Goal: Task Accomplishment & Management: Complete application form

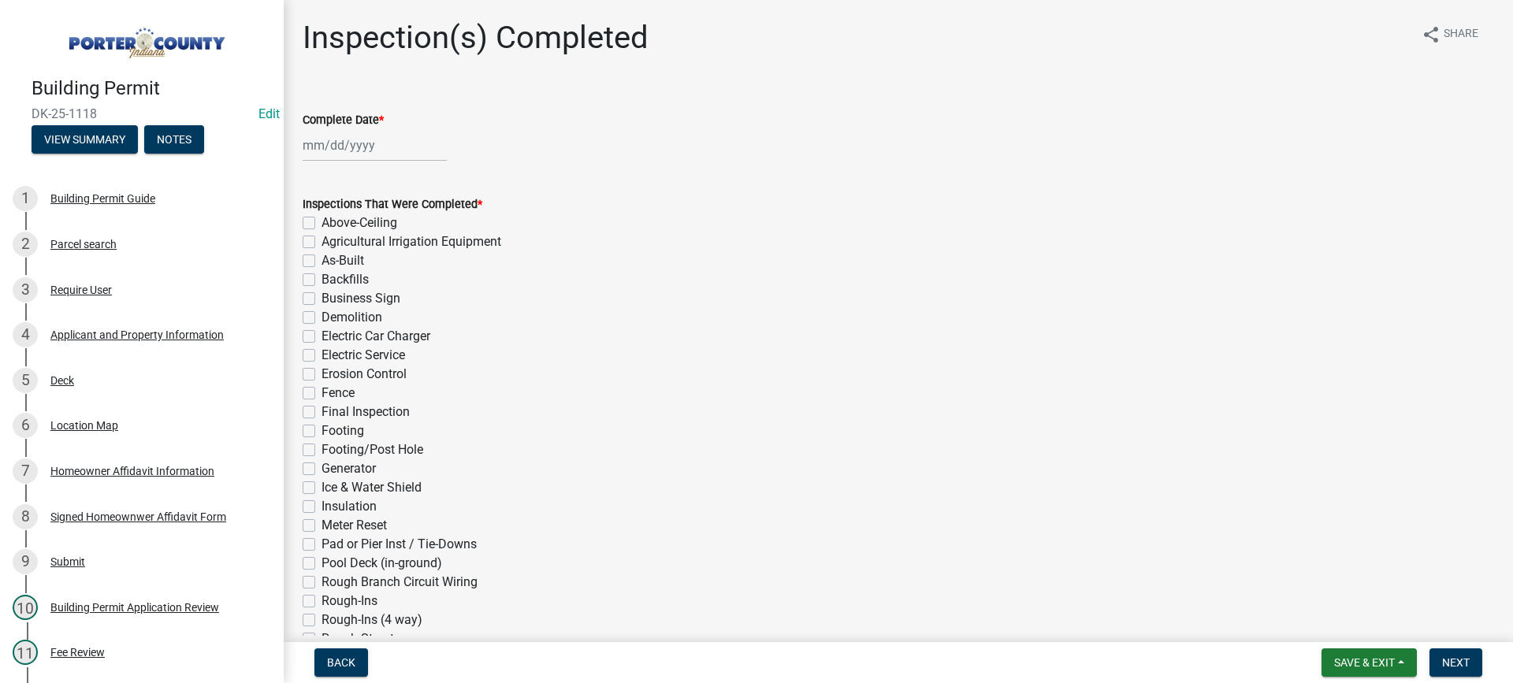
scroll to position [5, 0]
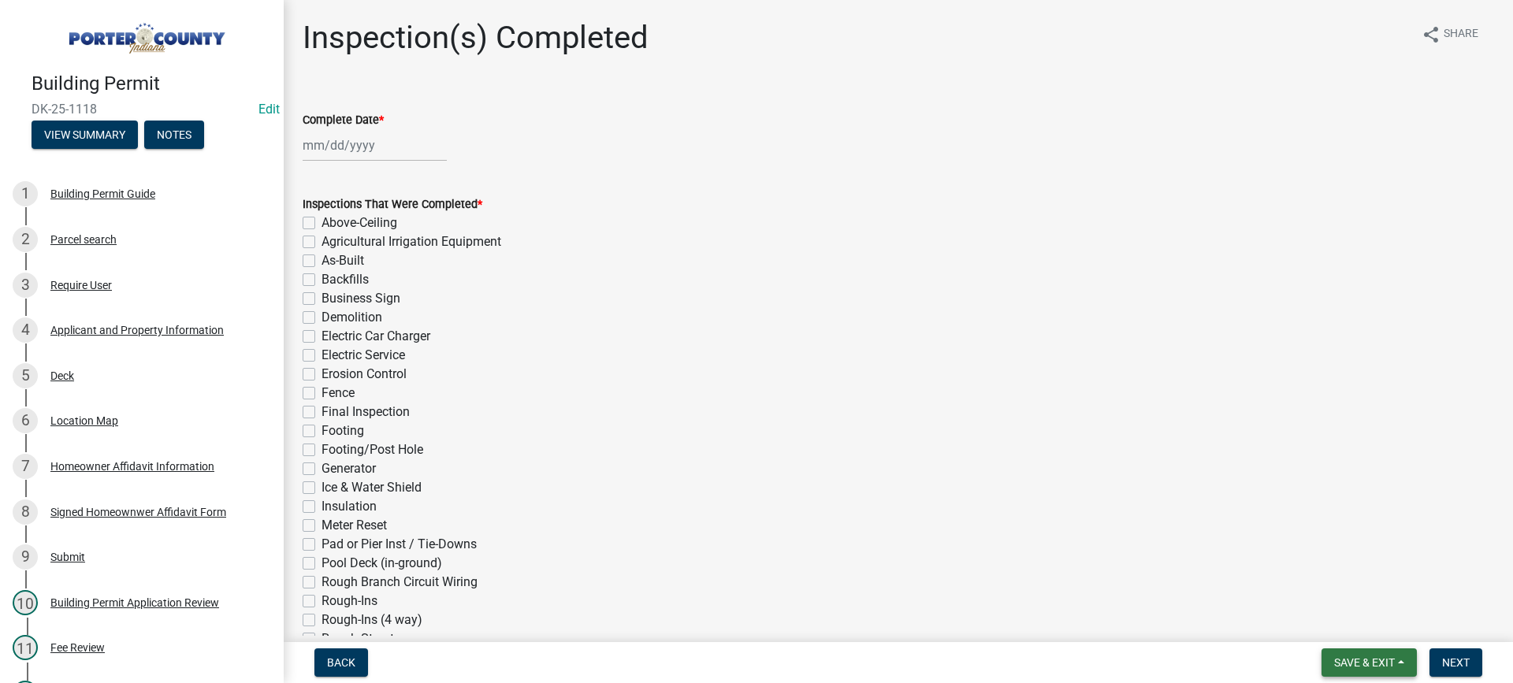
click at [1355, 659] on span "Save & Exit" at bounding box center [1364, 662] width 61 height 13
click at [1339, 623] on button "Save & Exit" at bounding box center [1354, 622] width 126 height 38
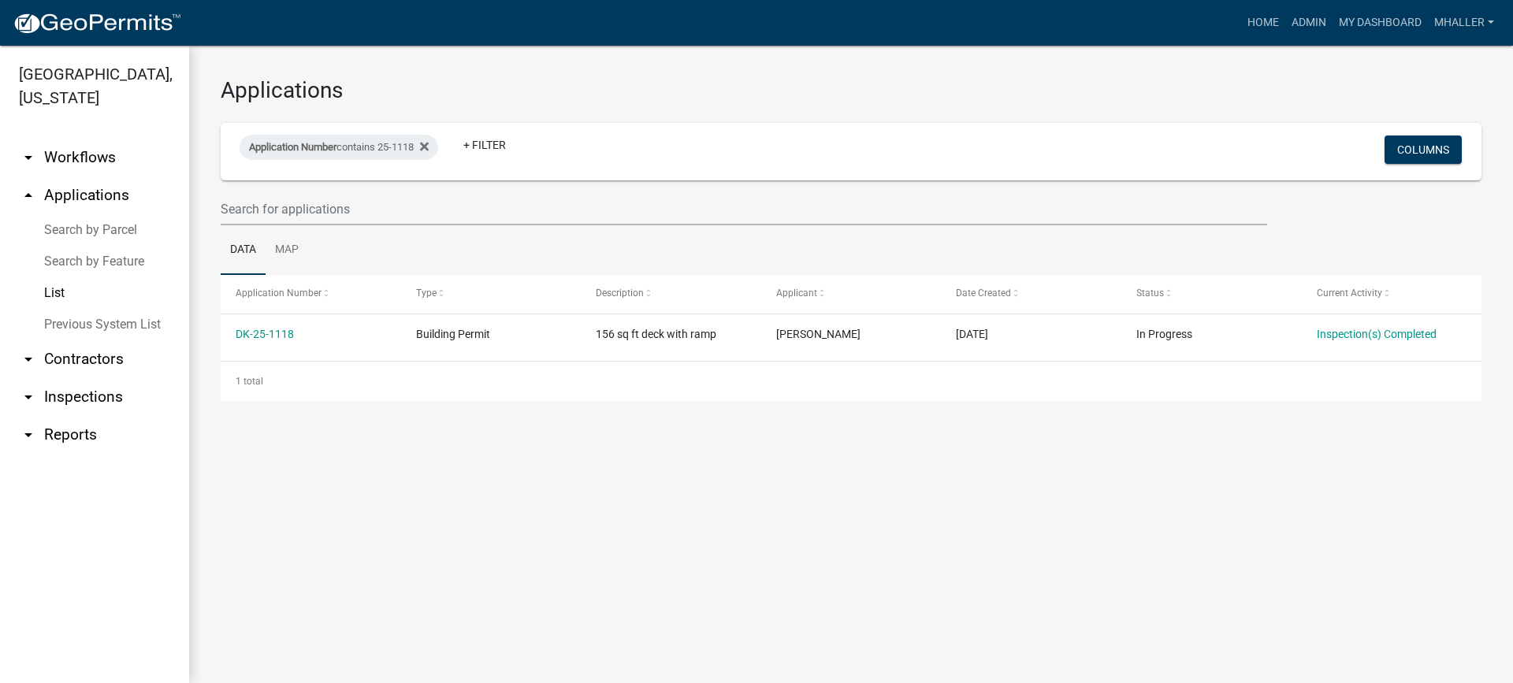
click at [91, 378] on link "arrow_drop_down Inspections" at bounding box center [94, 397] width 189 height 38
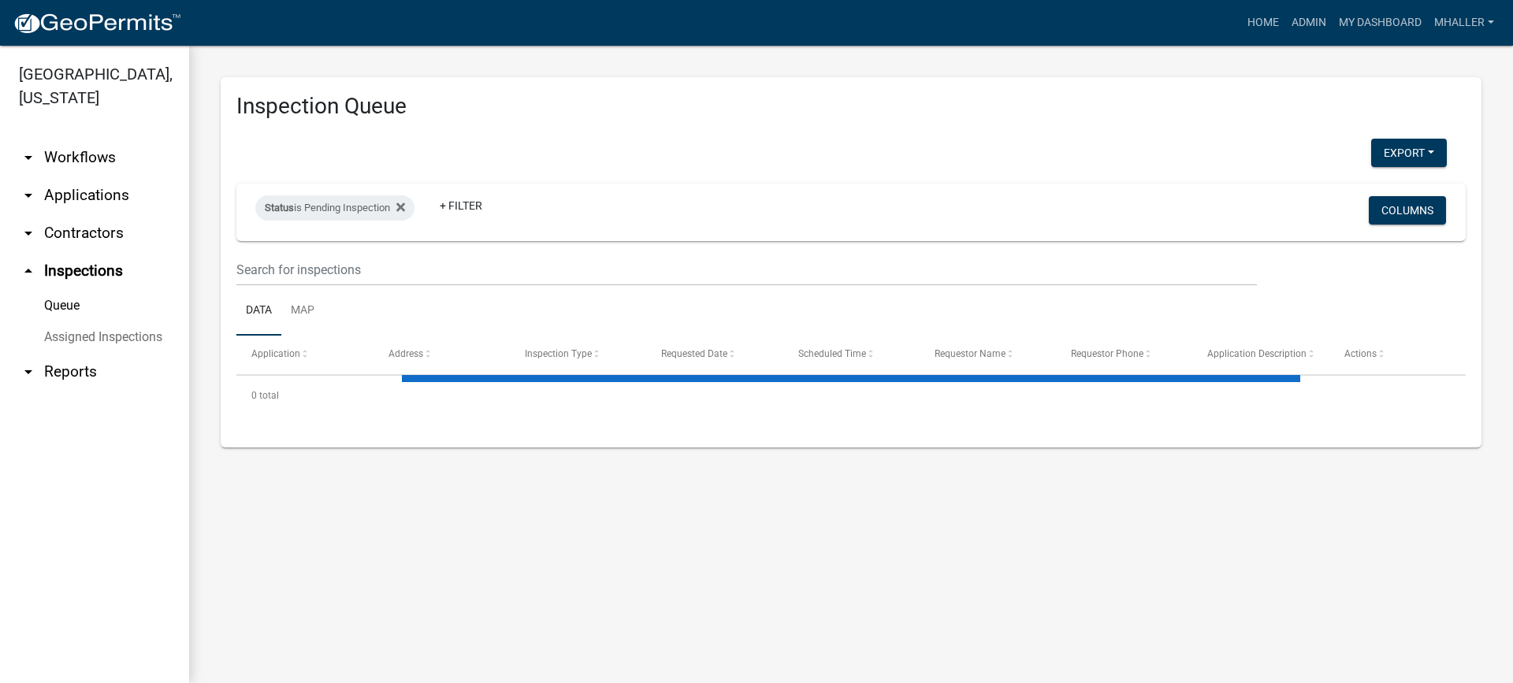
select select "1: 25"
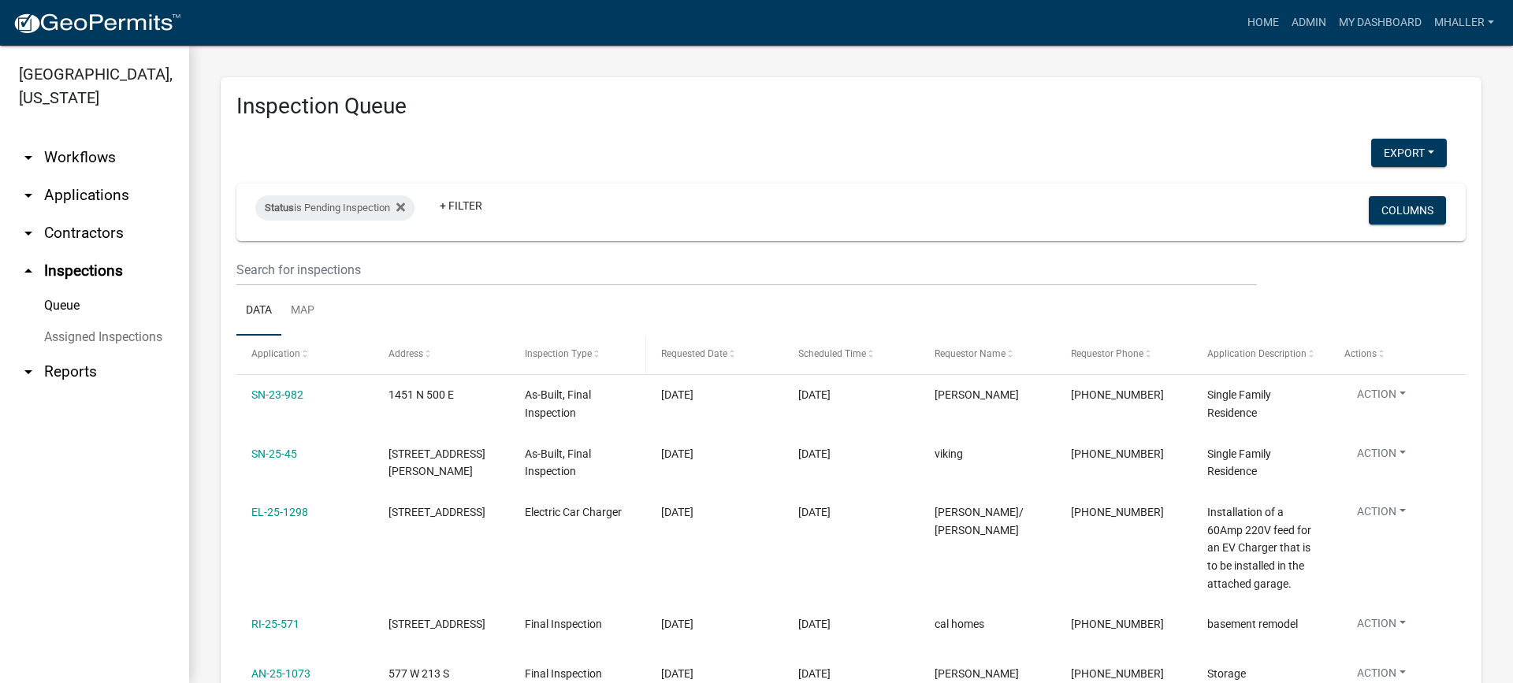
click at [550, 354] on span "Inspection Type" at bounding box center [558, 353] width 67 height 11
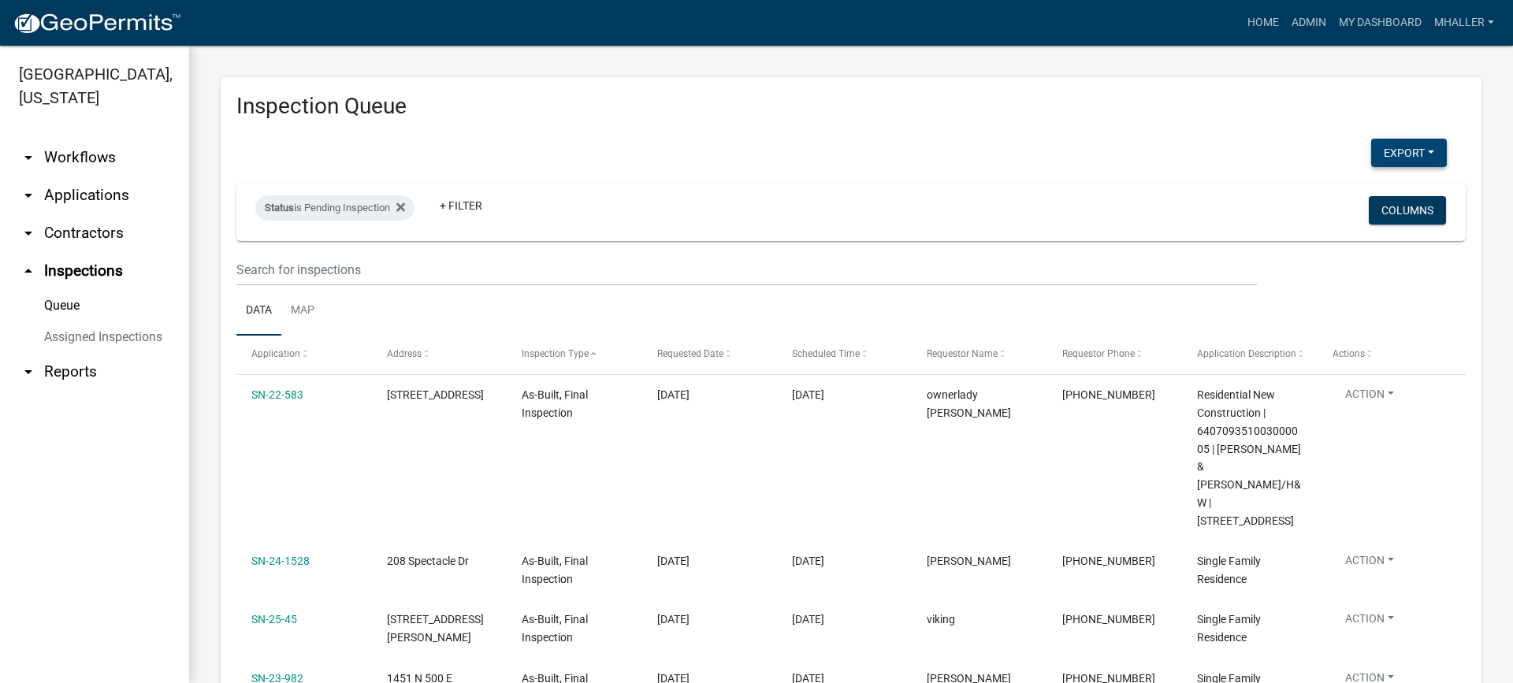
click at [1376, 151] on button "Export" at bounding box center [1409, 153] width 76 height 28
click at [1336, 188] on button "Excel Format (.xlsx)" at bounding box center [1372, 194] width 147 height 38
click at [62, 177] on link "arrow_drop_down Applications" at bounding box center [94, 196] width 189 height 38
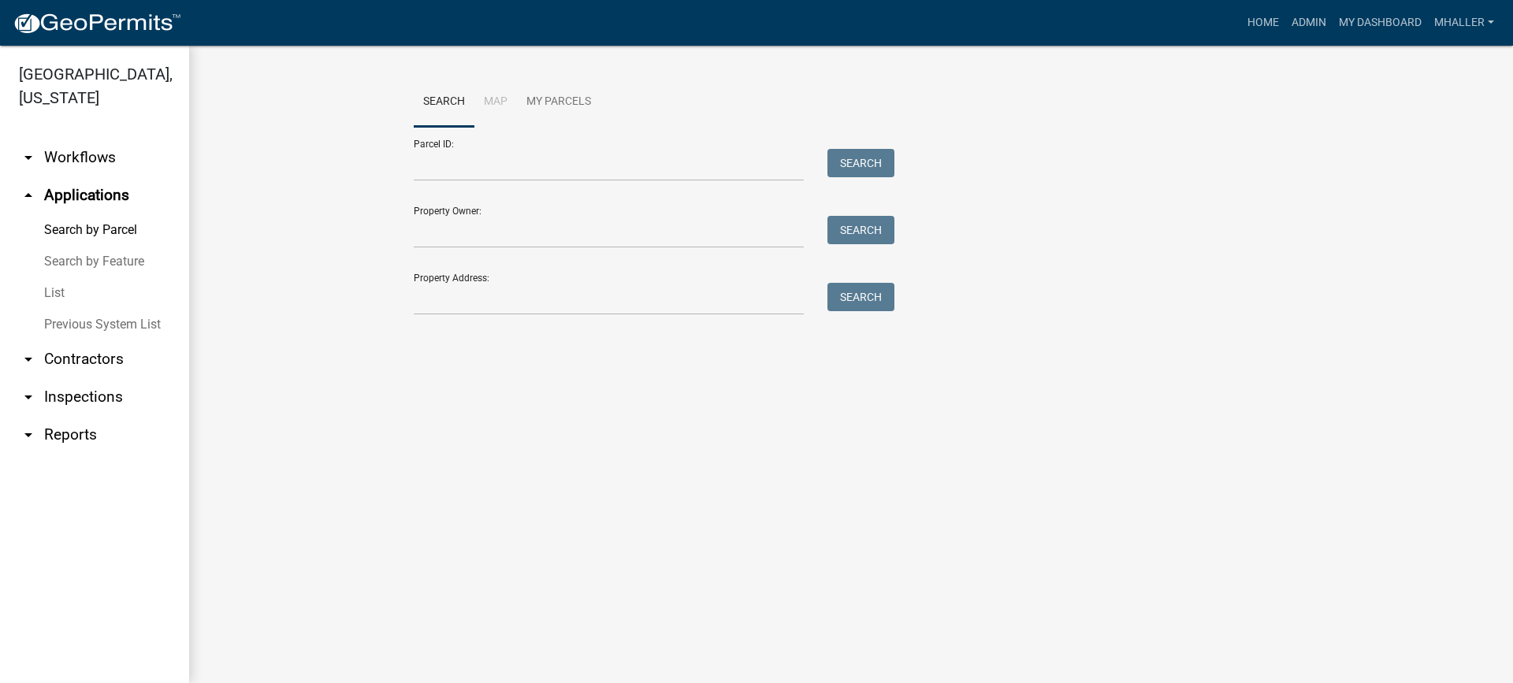
click at [58, 277] on link "List" at bounding box center [94, 293] width 189 height 32
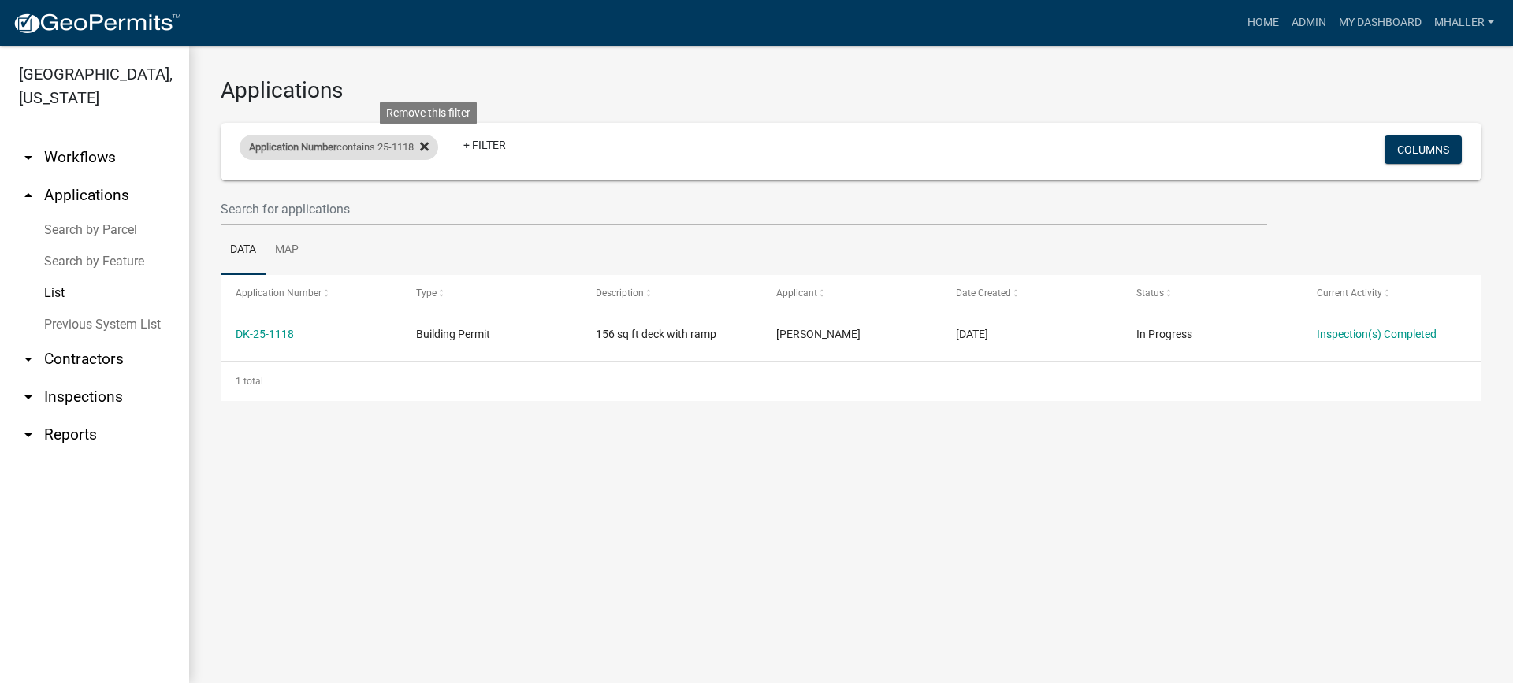
click at [429, 146] on icon at bounding box center [424, 146] width 9 height 9
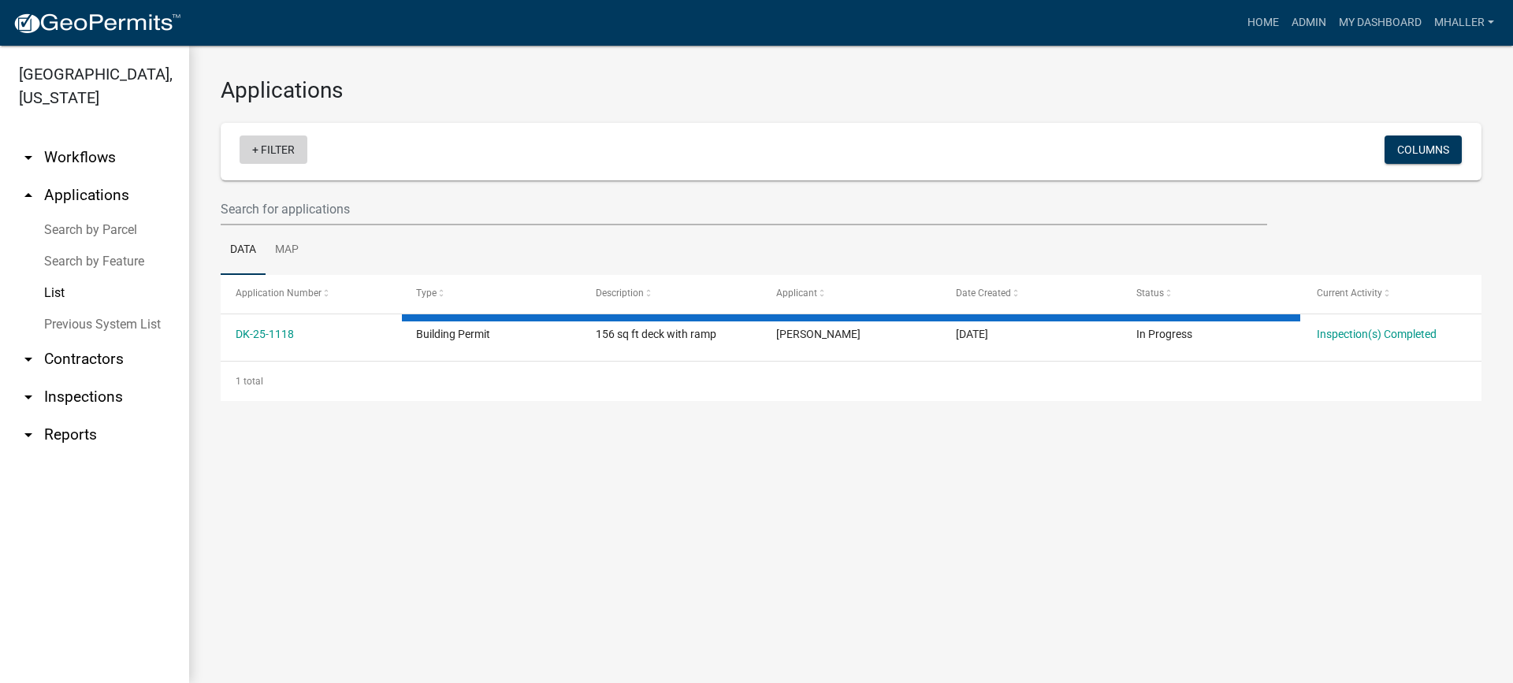
click at [289, 148] on link "+ Filter" at bounding box center [274, 150] width 68 height 28
select select "1: 25"
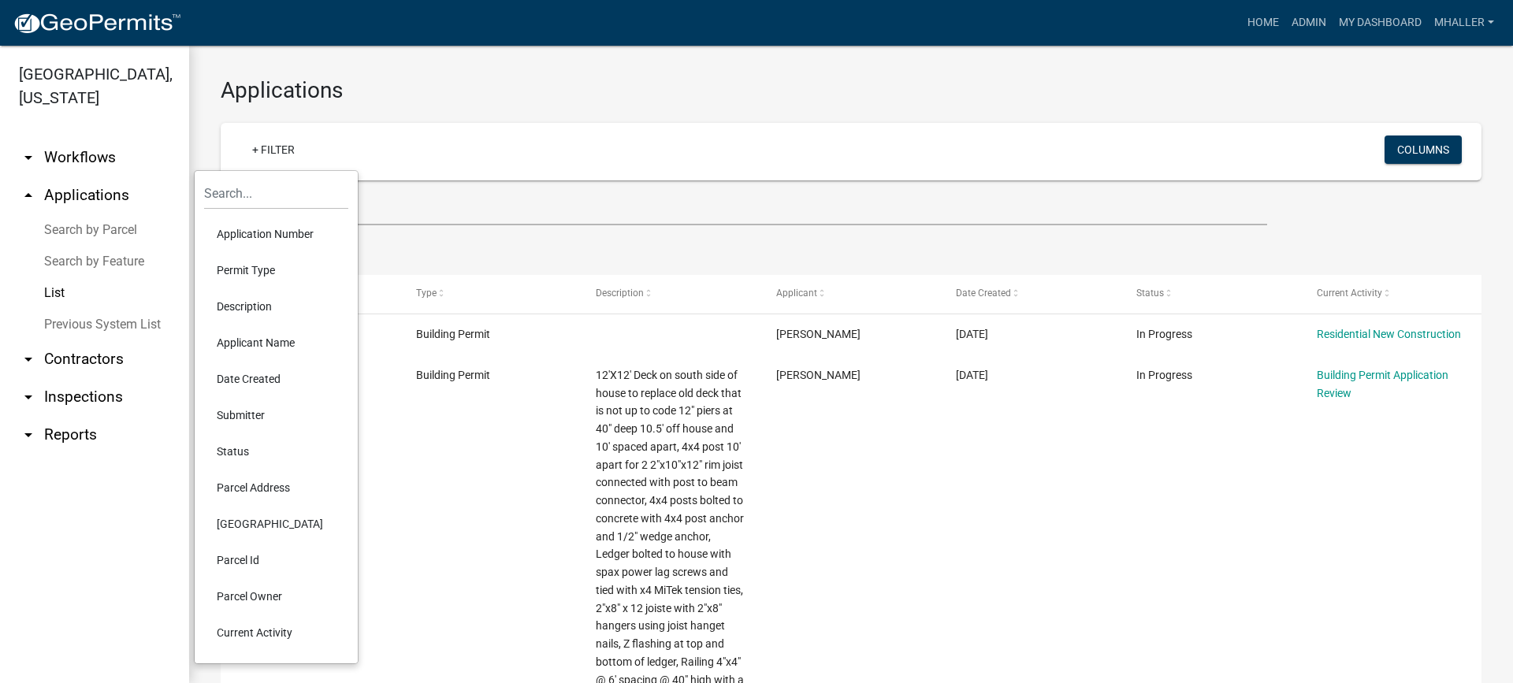
click at [236, 488] on li "Parcel Address" at bounding box center [276, 488] width 144 height 36
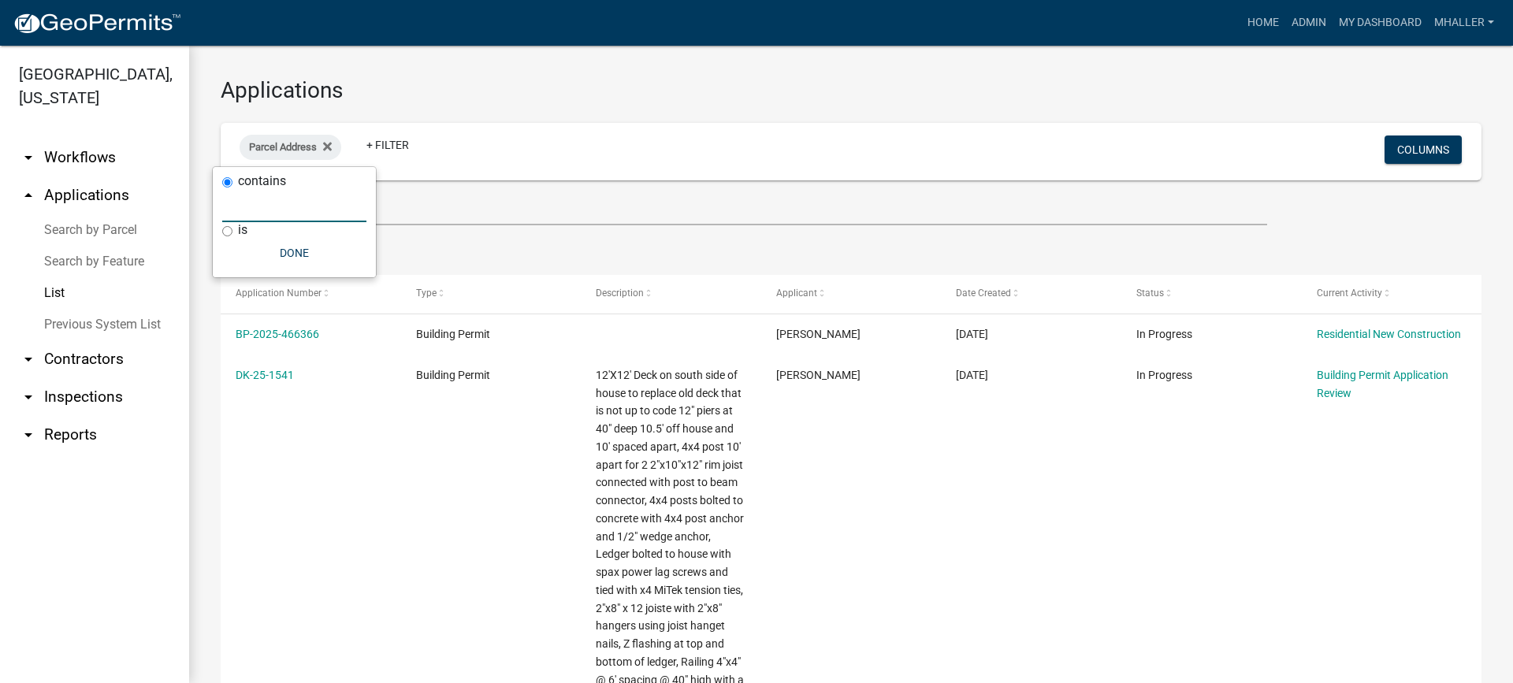
click at [264, 200] on input "text" at bounding box center [294, 206] width 144 height 32
type input "170"
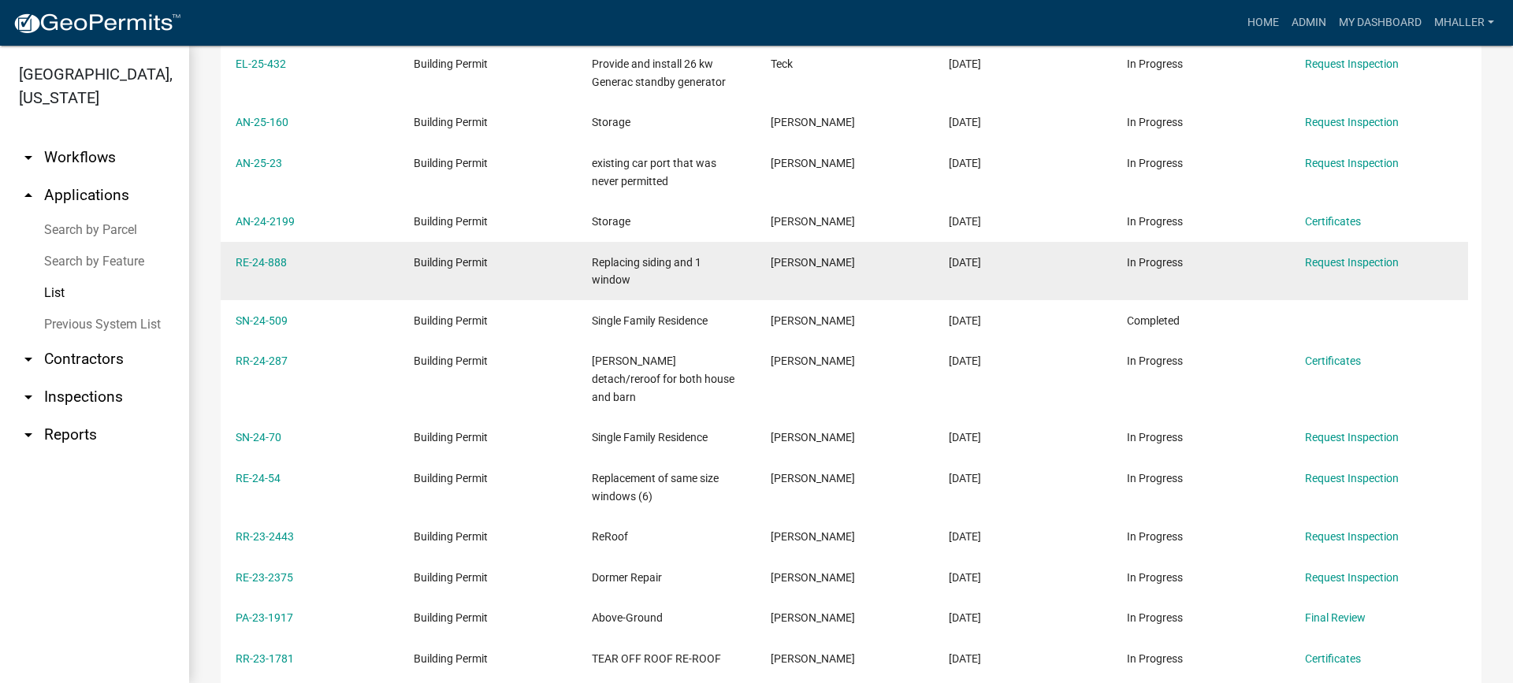
scroll to position [394, 0]
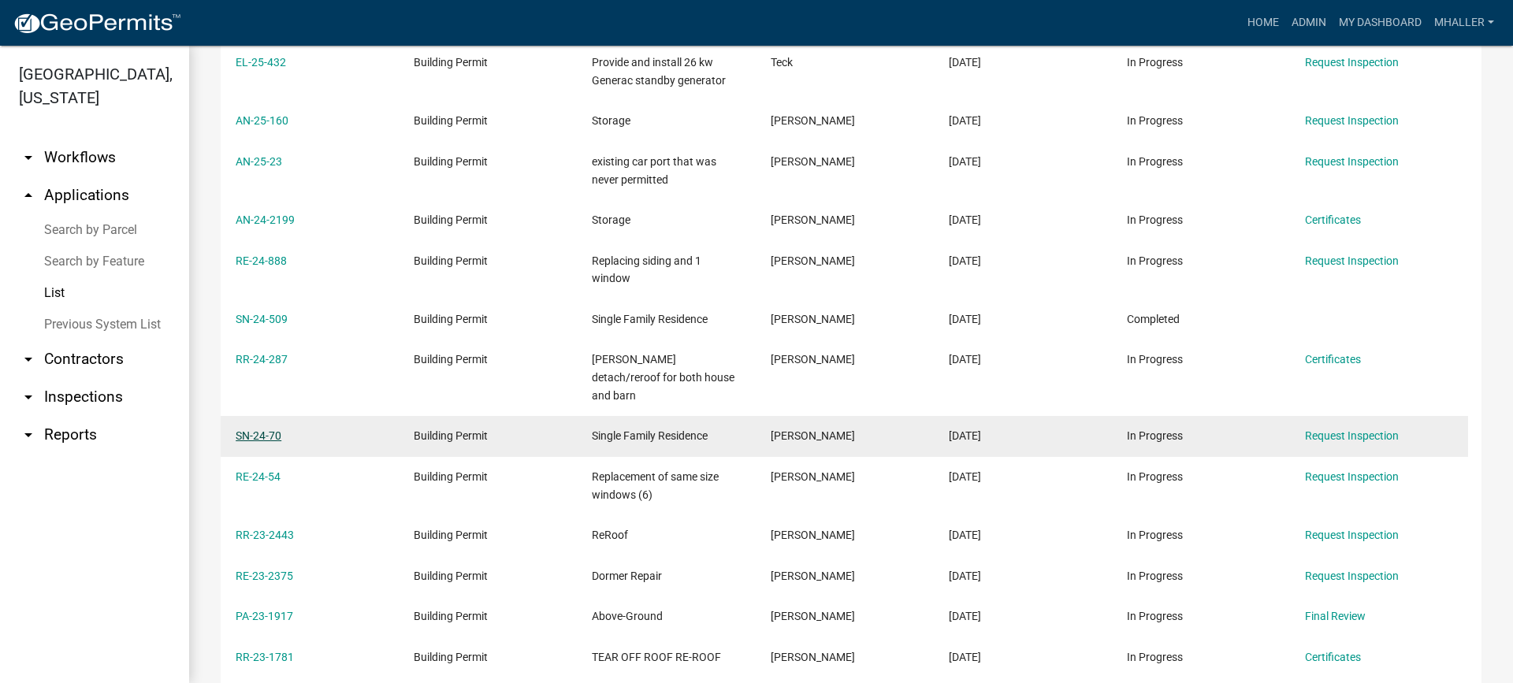
click at [265, 429] on link "SN-24-70" at bounding box center [259, 435] width 46 height 13
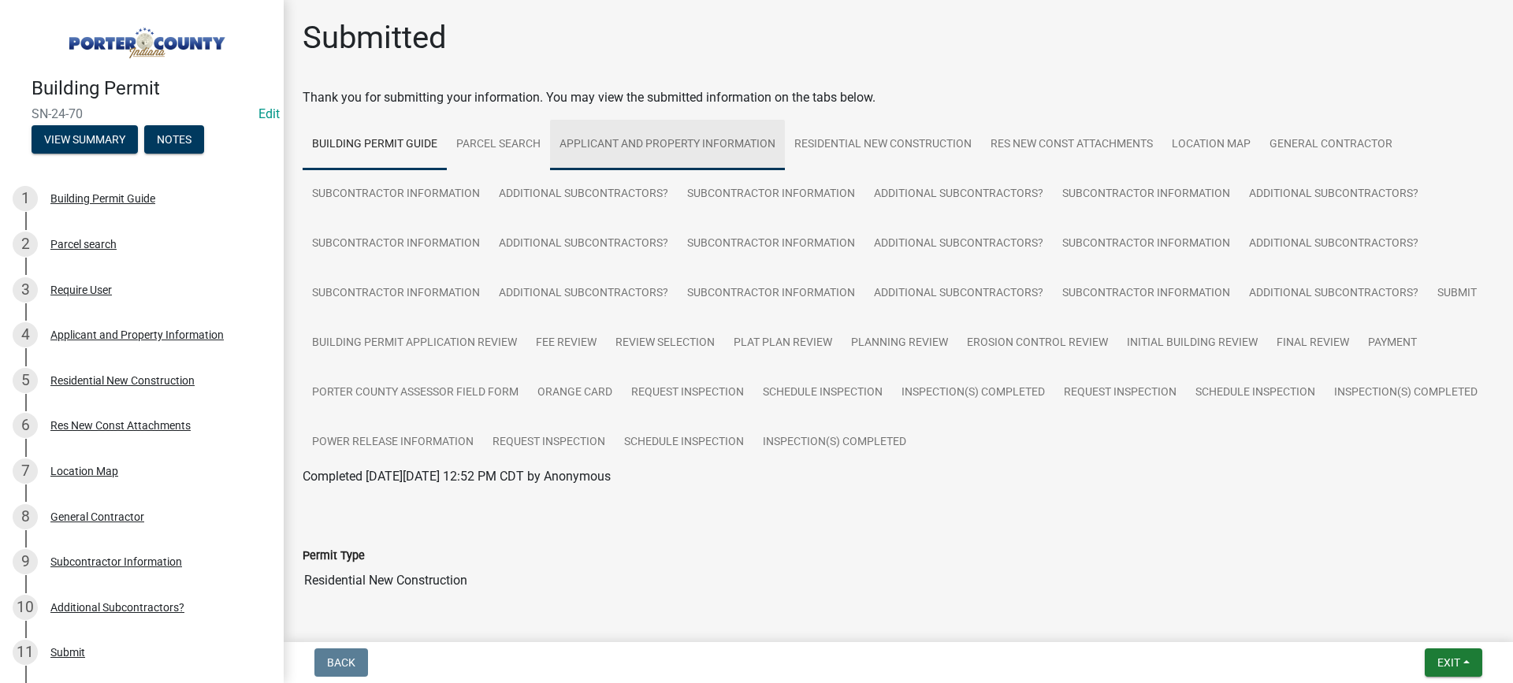
click at [643, 143] on link "Applicant and Property Information" at bounding box center [667, 145] width 235 height 50
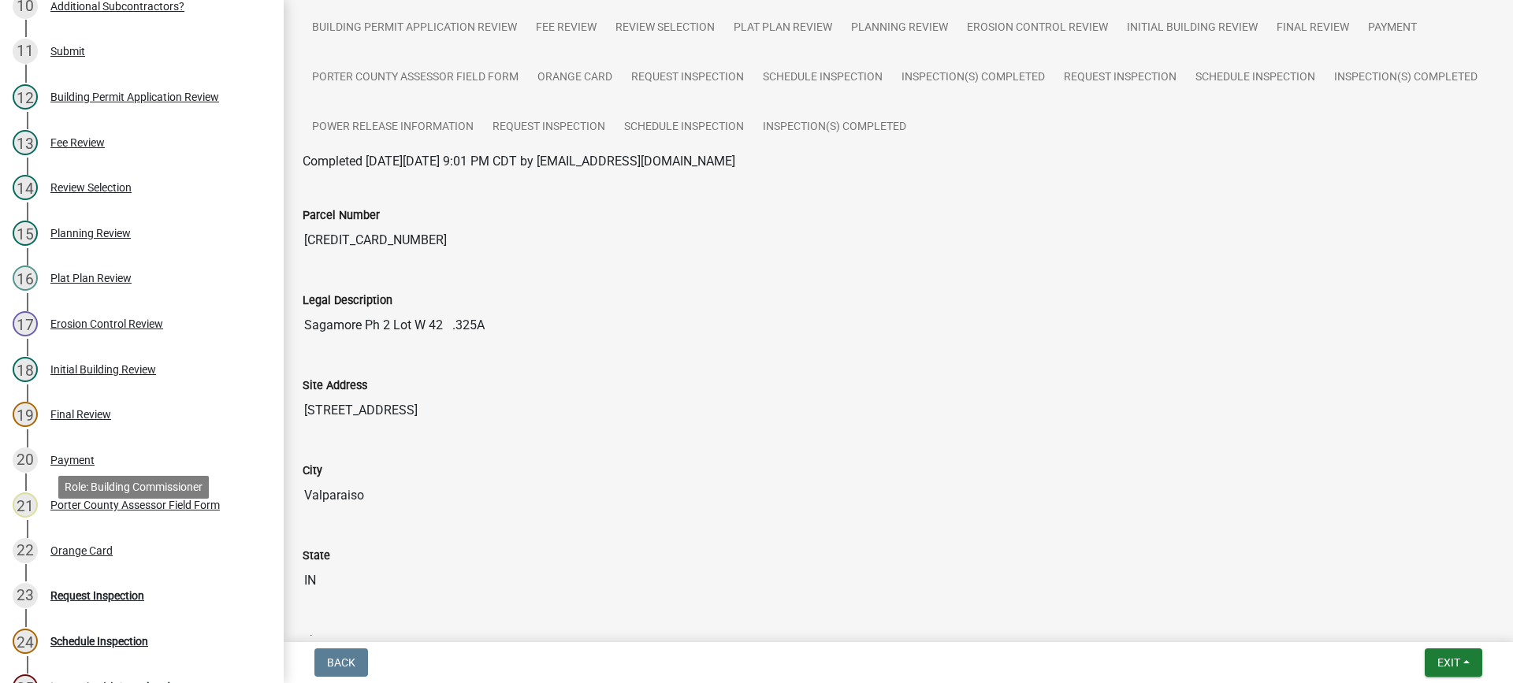
scroll to position [709, 0]
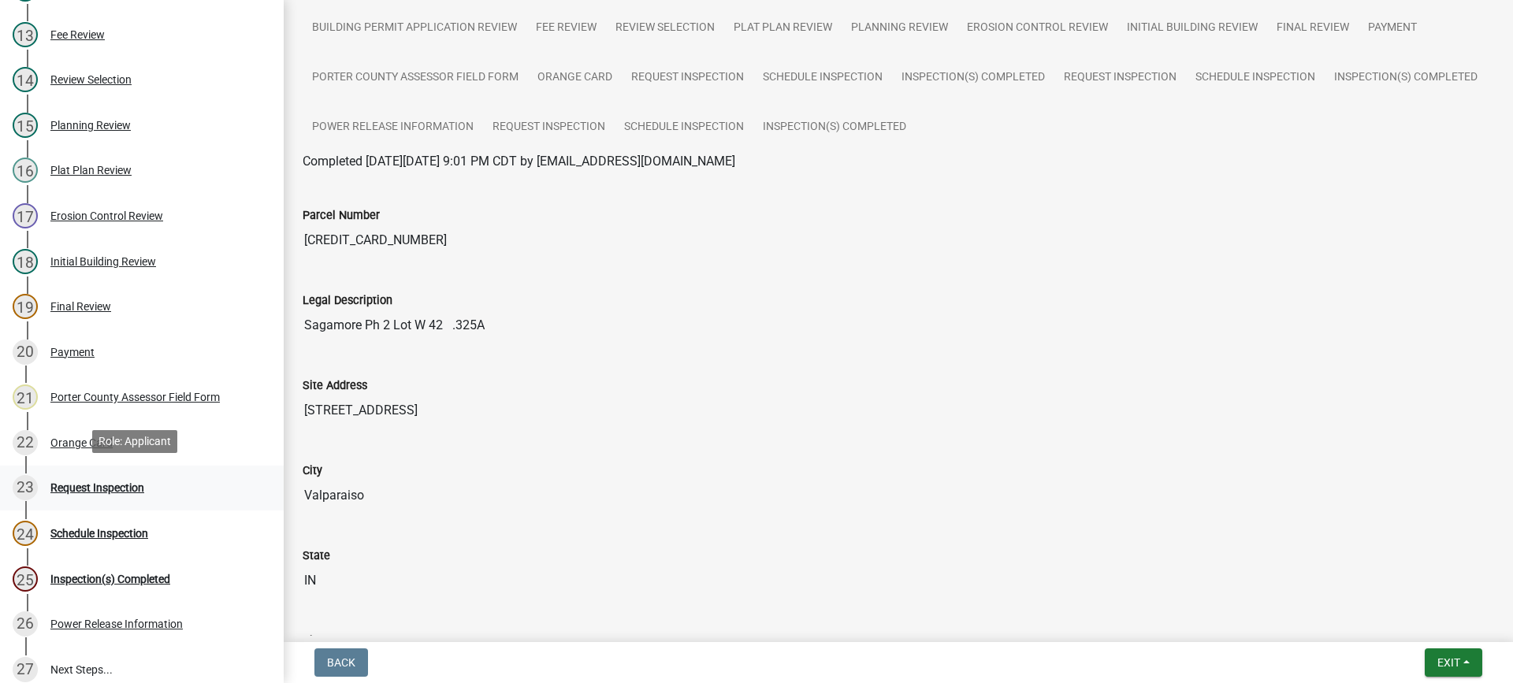
click at [114, 485] on div "Request Inspection" at bounding box center [97, 487] width 94 height 11
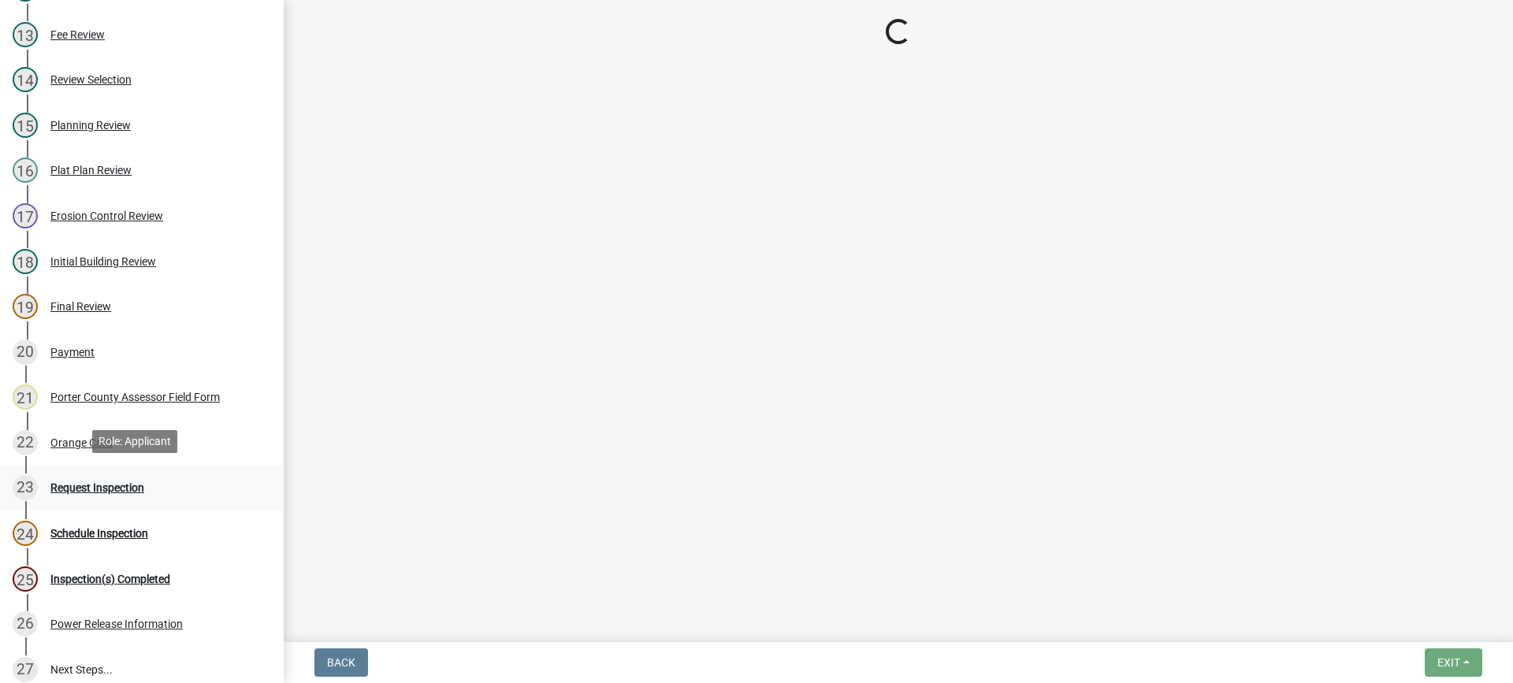
scroll to position [0, 0]
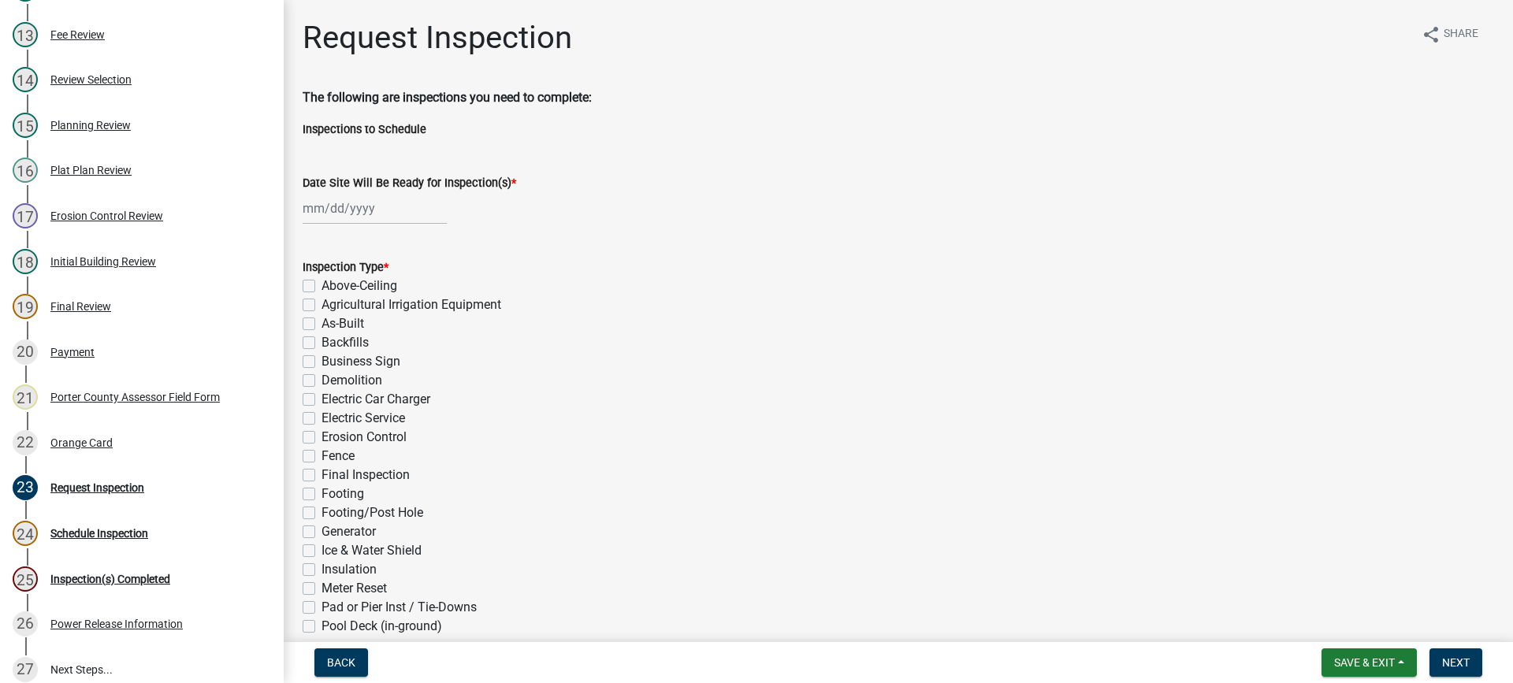
click at [356, 215] on div at bounding box center [375, 208] width 144 height 32
select select "8"
select select "2025"
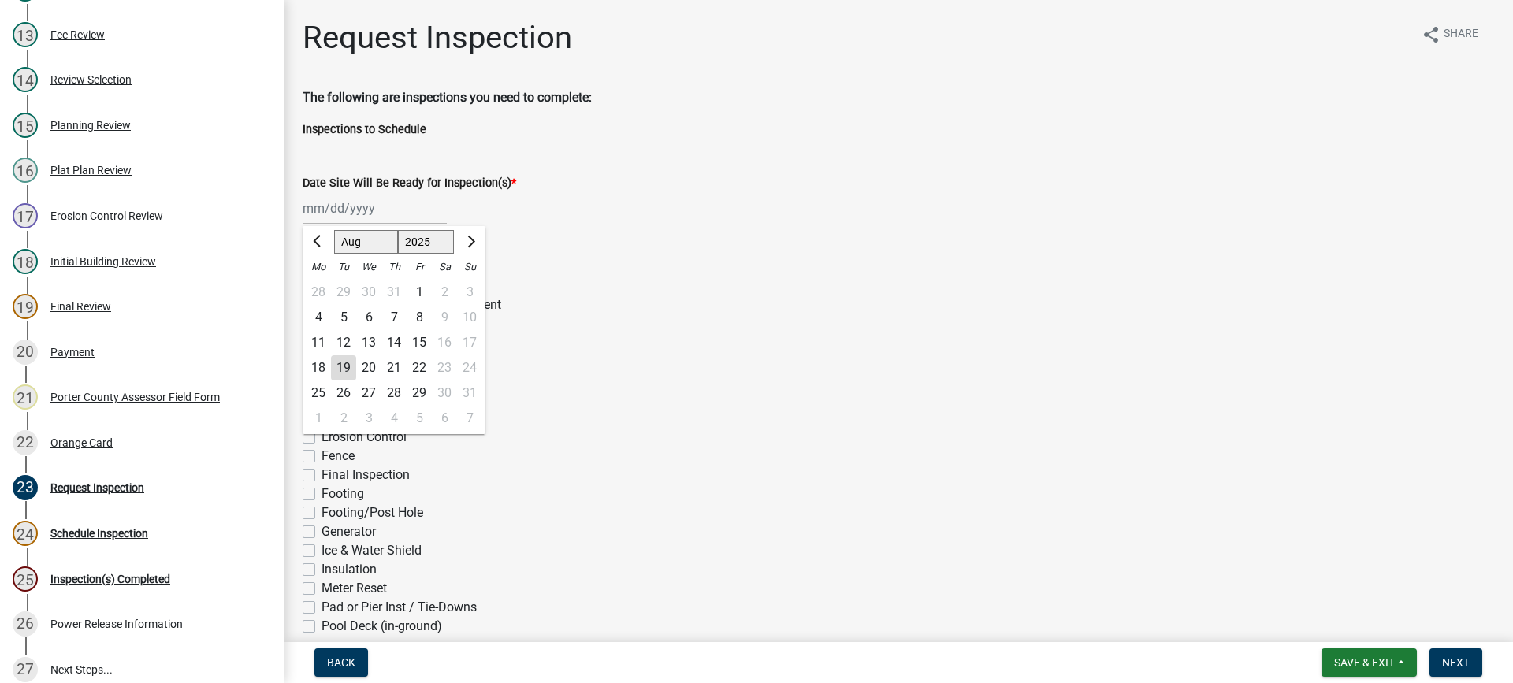
click at [422, 366] on div "22" at bounding box center [419, 367] width 25 height 25
type input "08/22/2025"
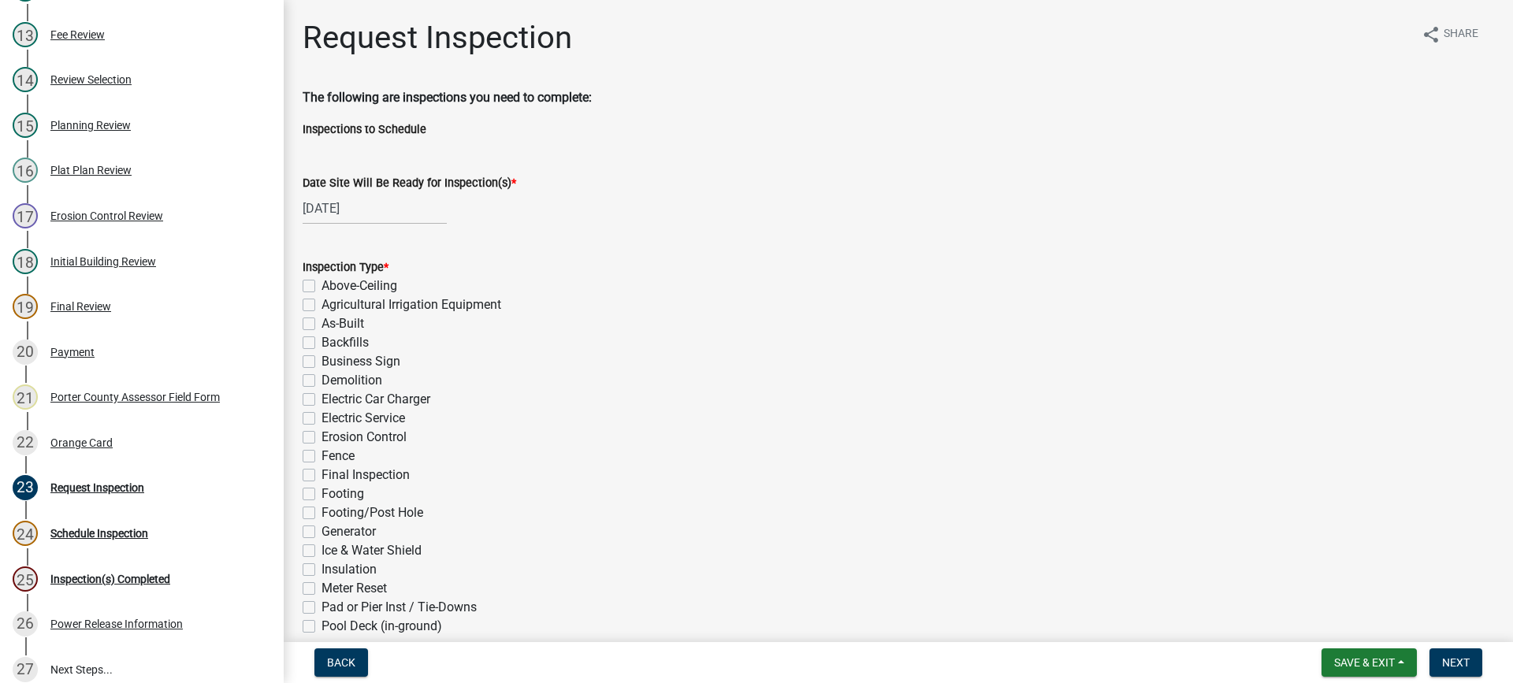
click at [322, 324] on label "As-Built" at bounding box center [343, 323] width 43 height 19
click at [322, 324] on input "As-Built" at bounding box center [327, 319] width 10 height 10
checkbox input "true"
checkbox input "false"
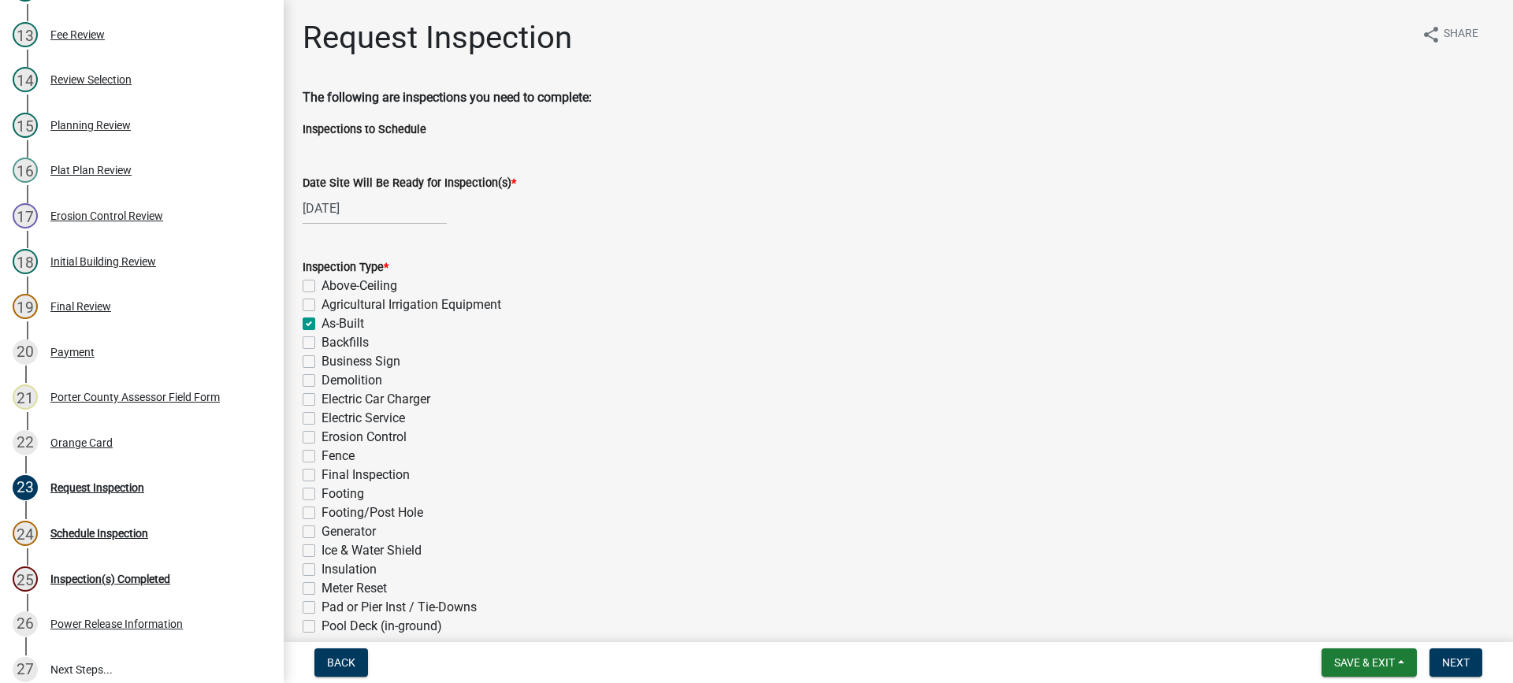
checkbox input "true"
checkbox input "false"
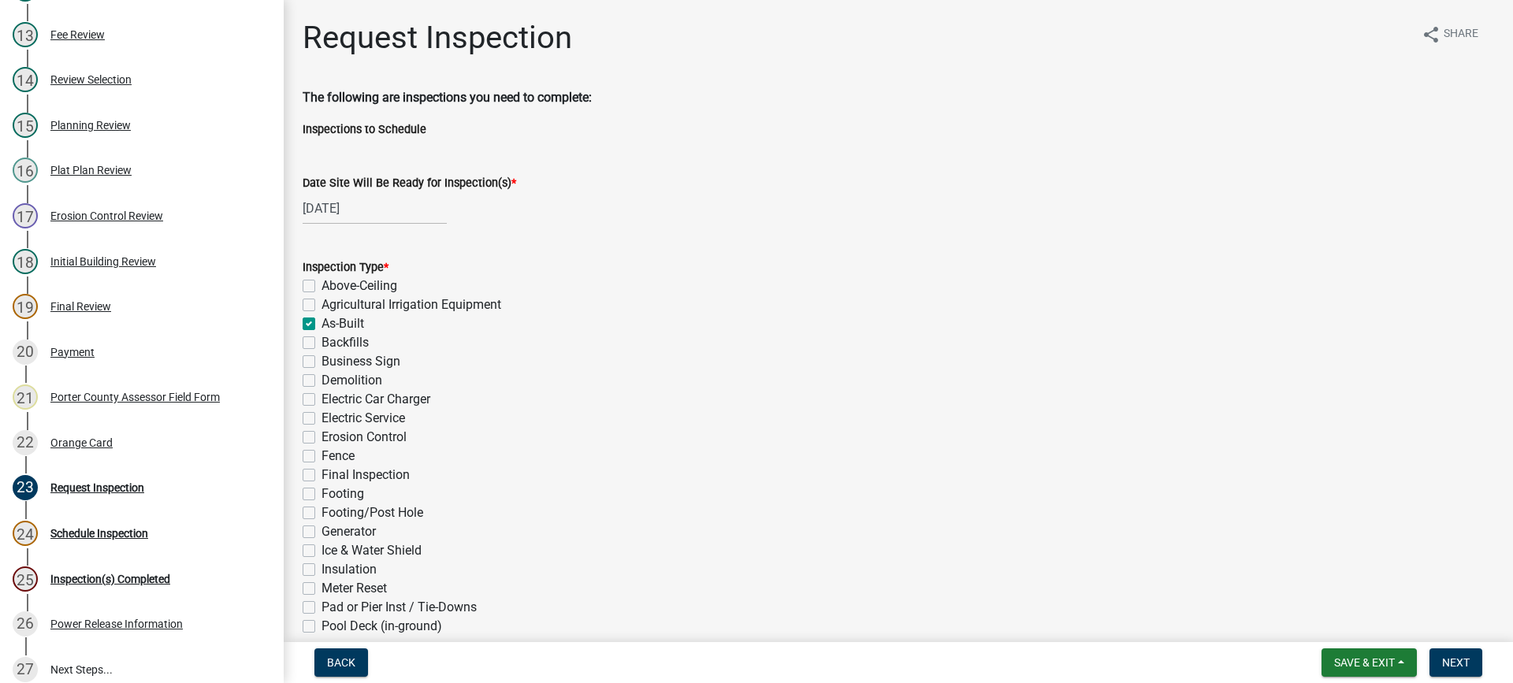
checkbox input "false"
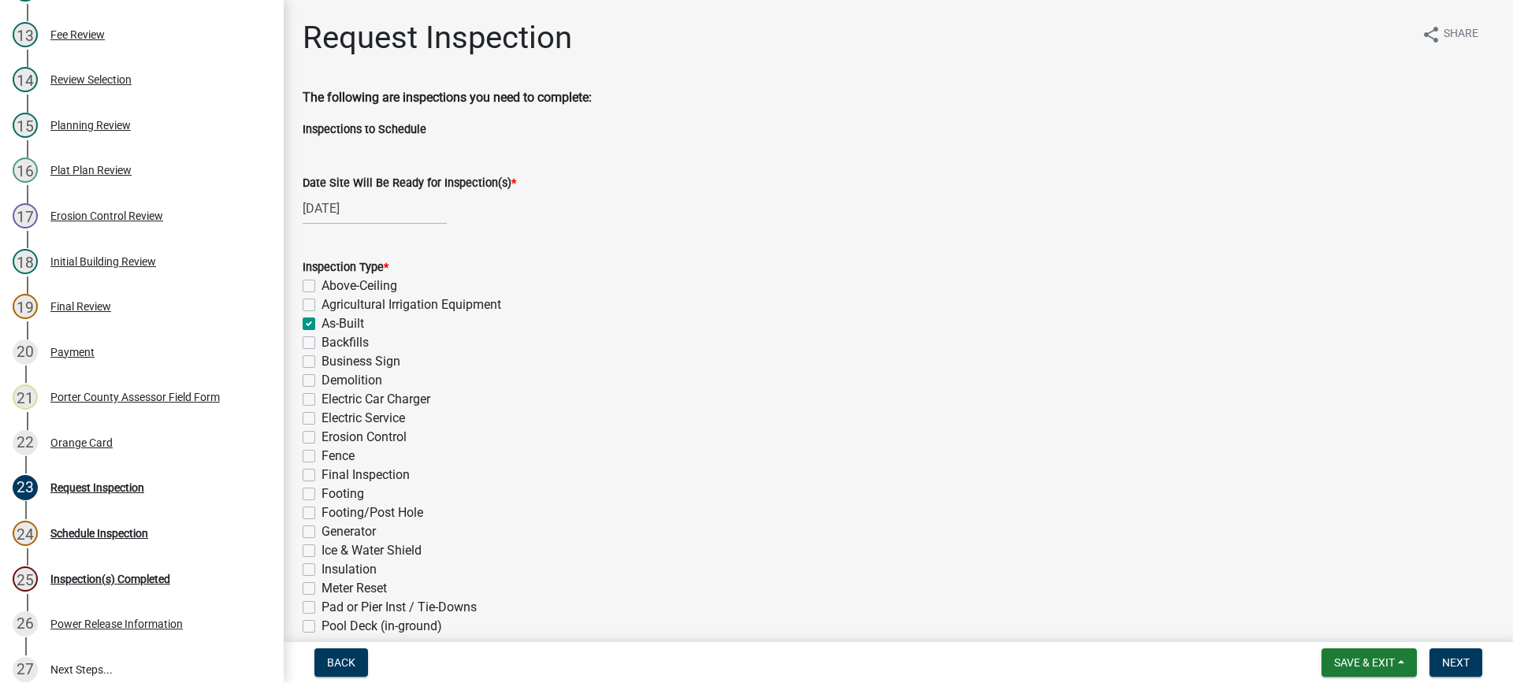
checkbox input "false"
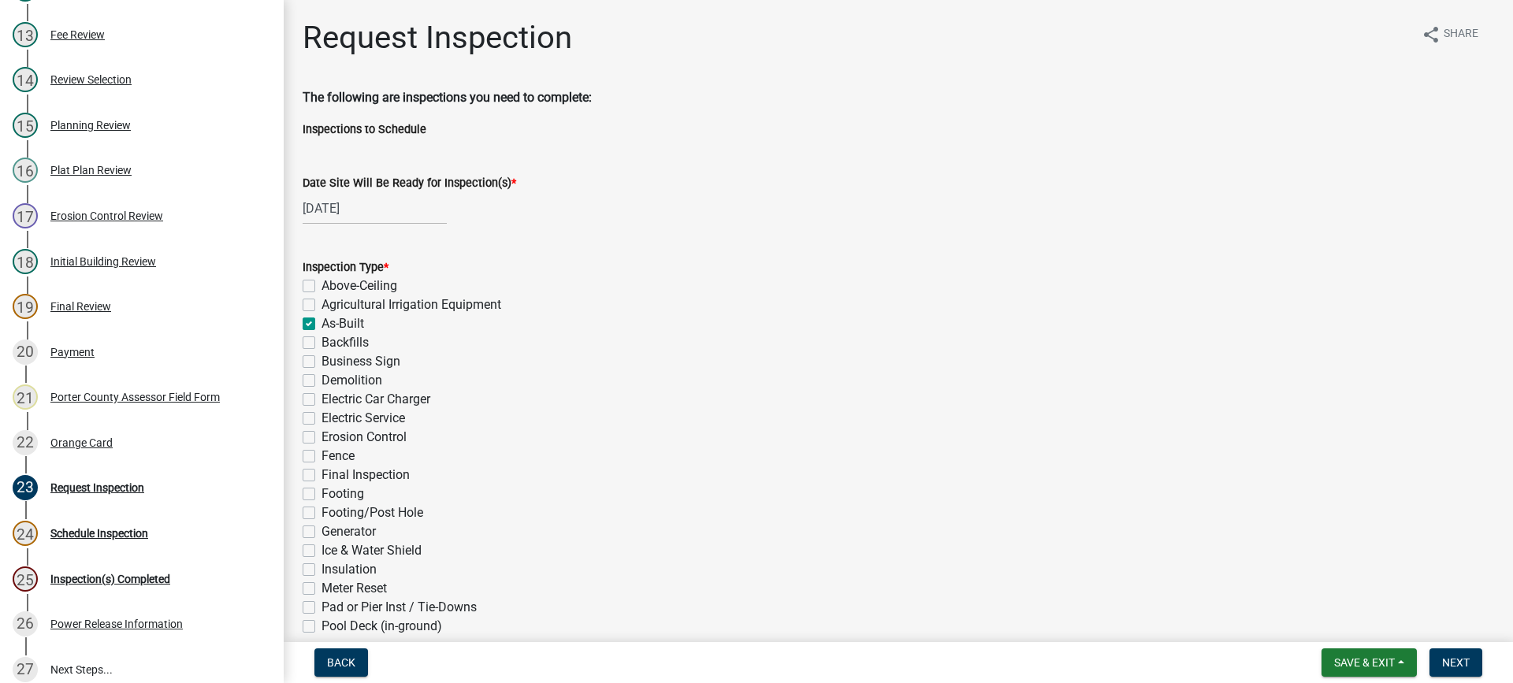
checkbox input "false"
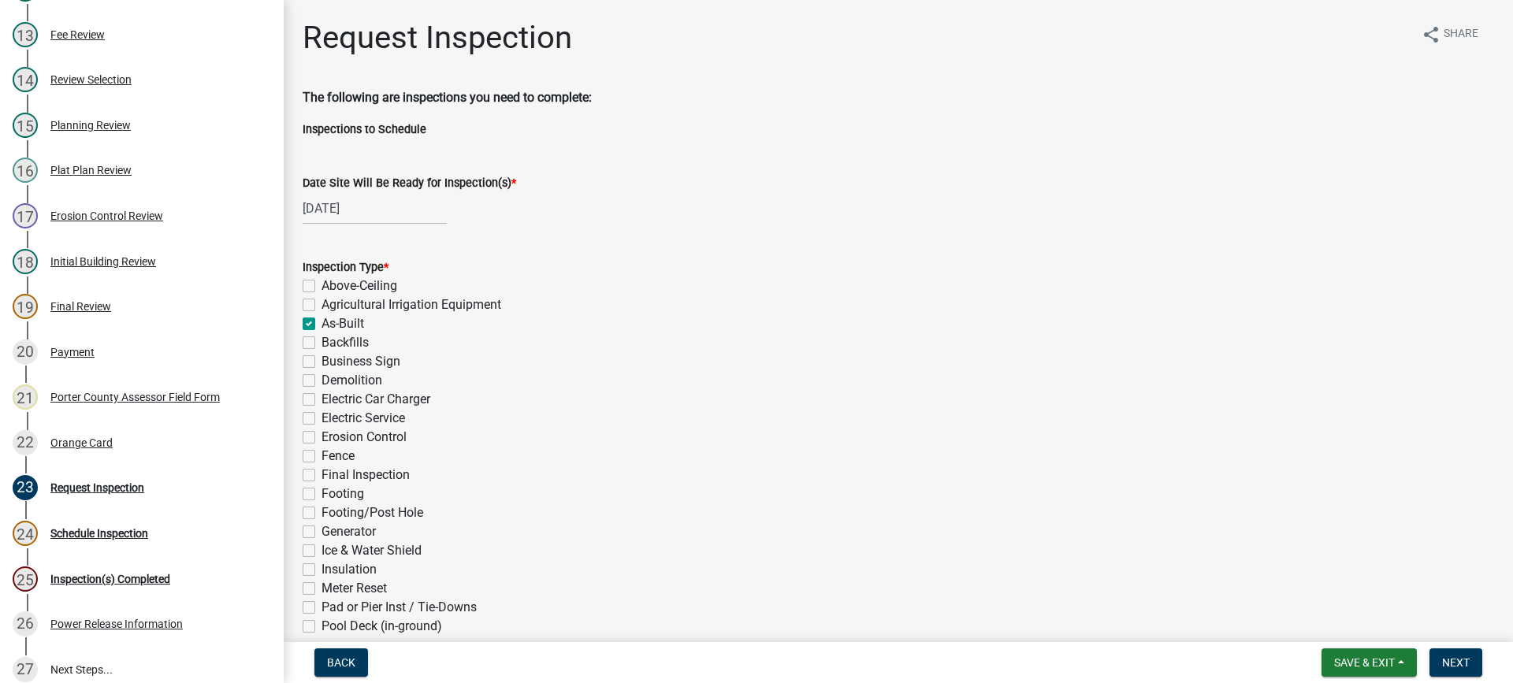
checkbox input "false"
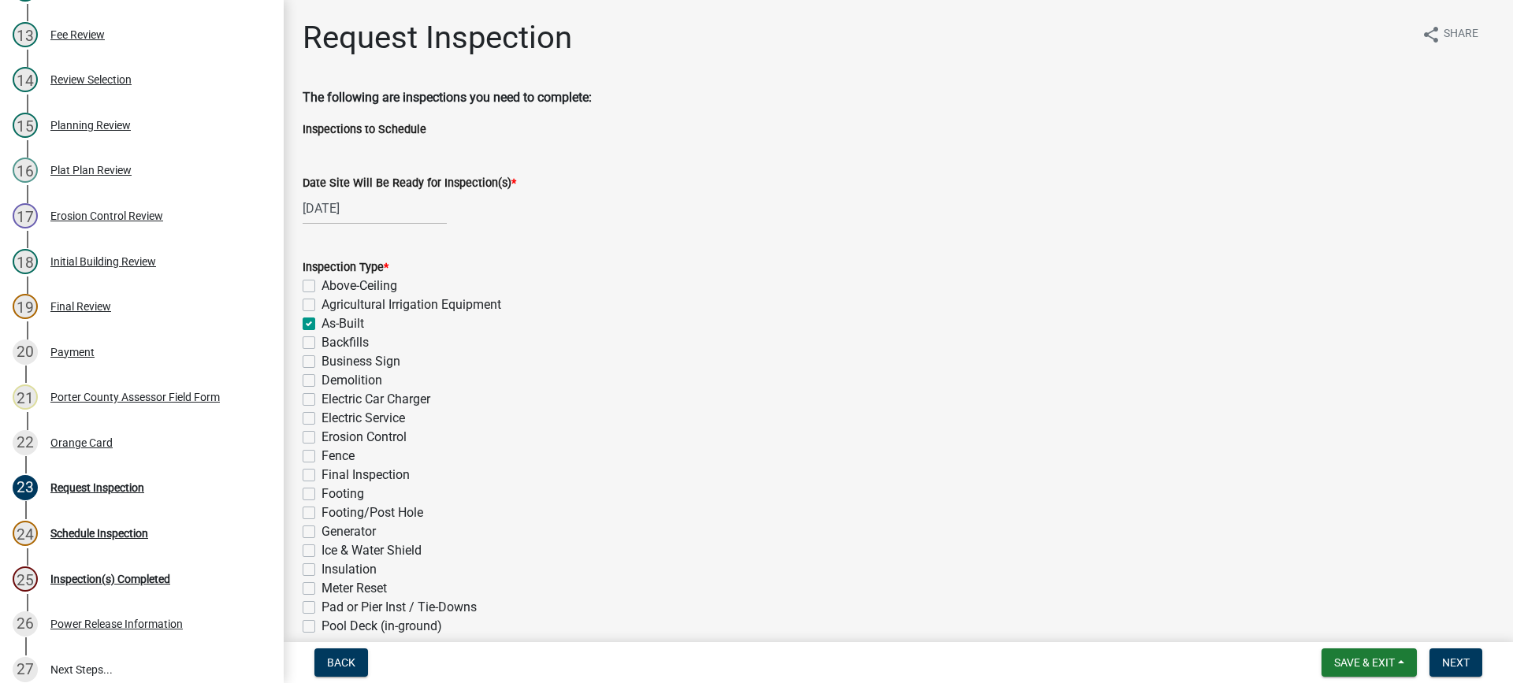
checkbox input "false"
click at [322, 476] on label "Final Inspection" at bounding box center [366, 475] width 88 height 19
click at [322, 476] on input "Final Inspection" at bounding box center [327, 471] width 10 height 10
checkbox input "true"
checkbox input "false"
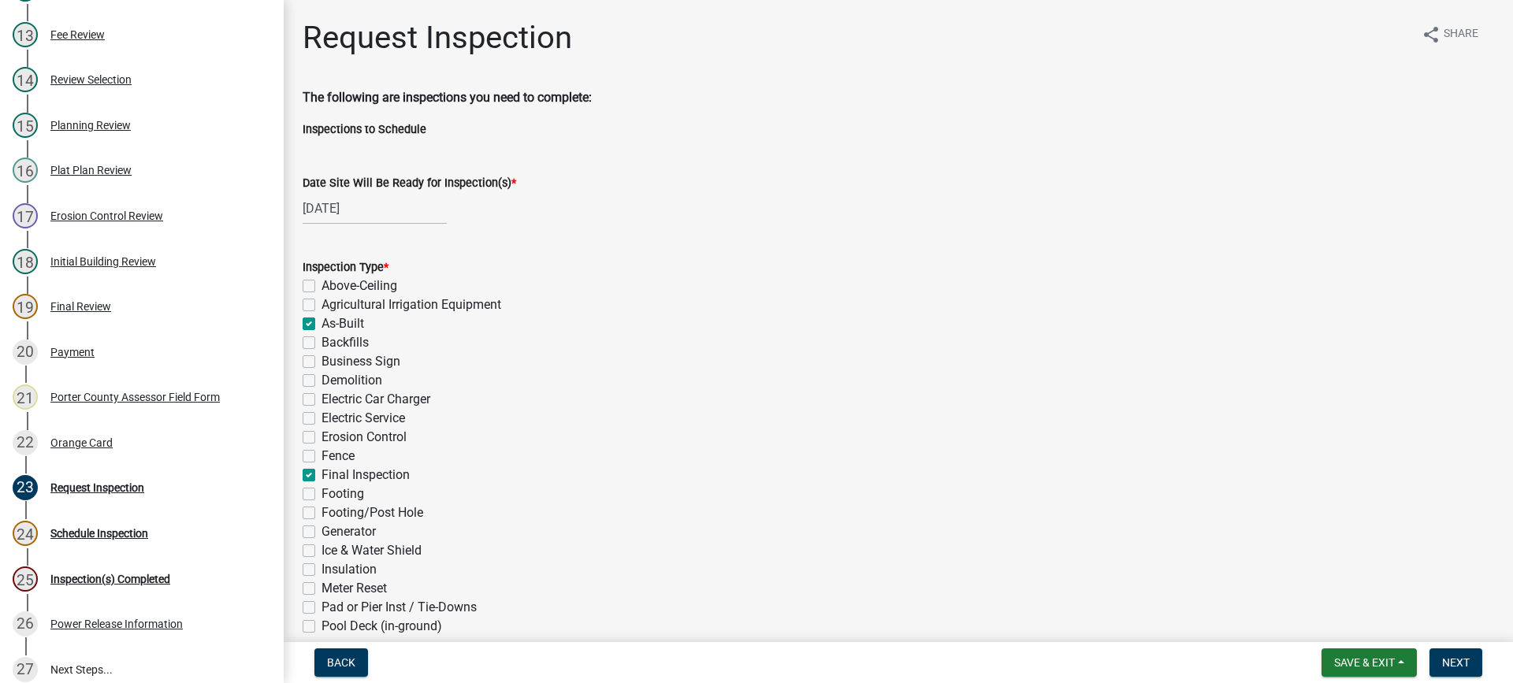
checkbox input "false"
checkbox input "true"
checkbox input "false"
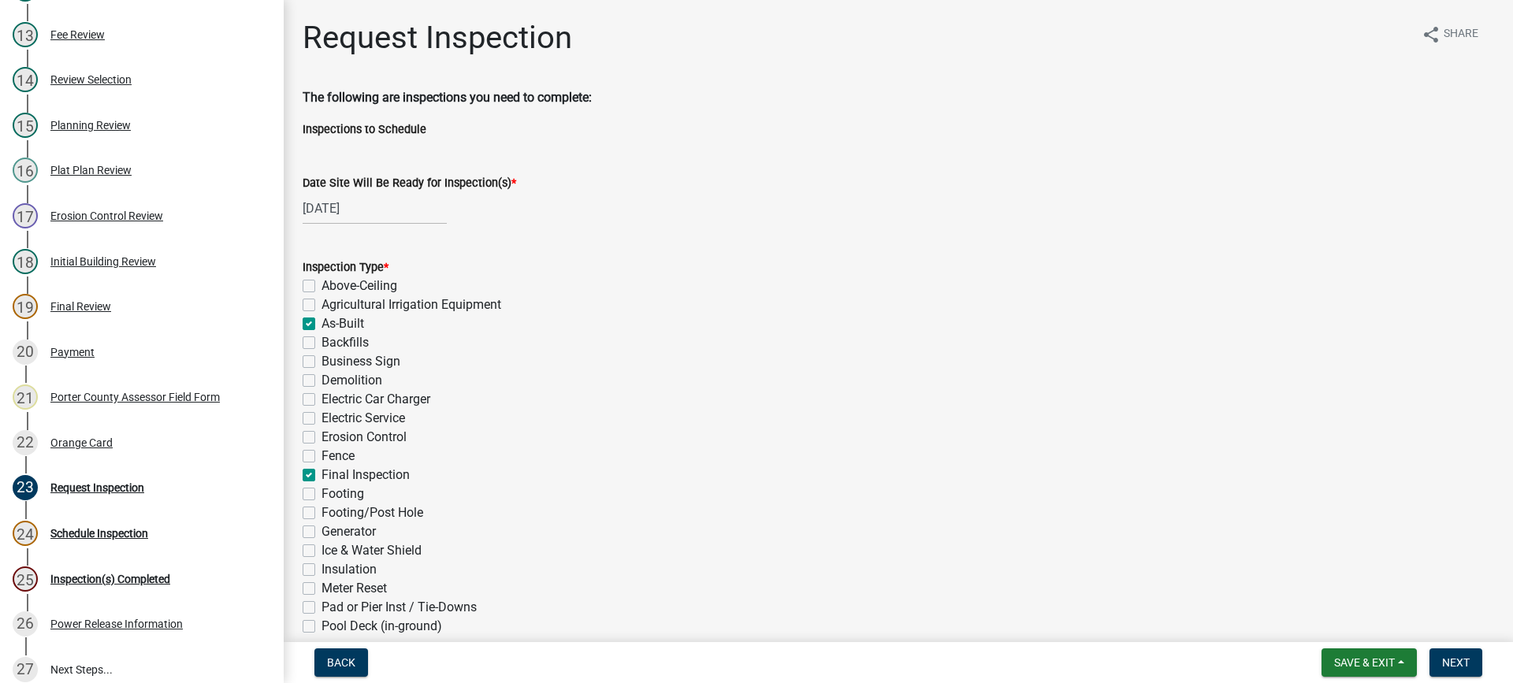
checkbox input "false"
checkbox input "true"
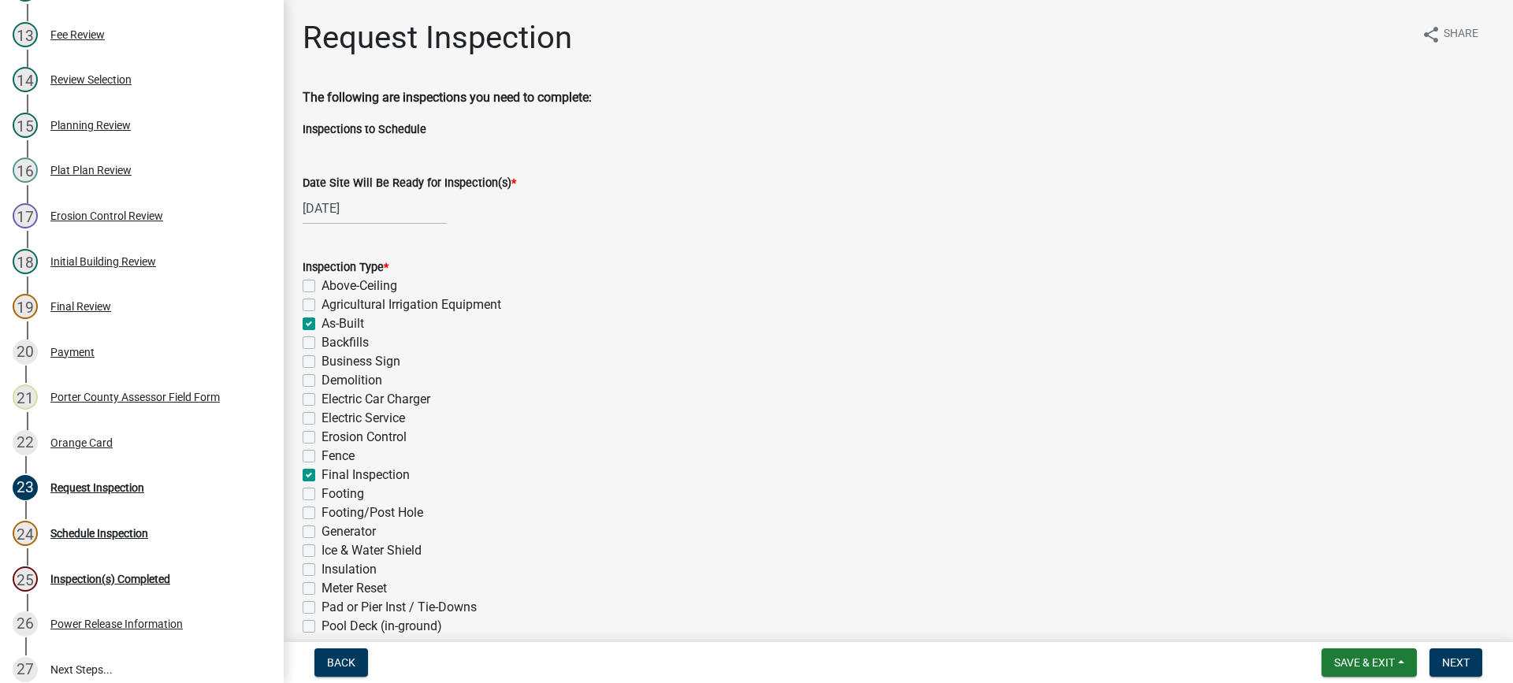
checkbox input "false"
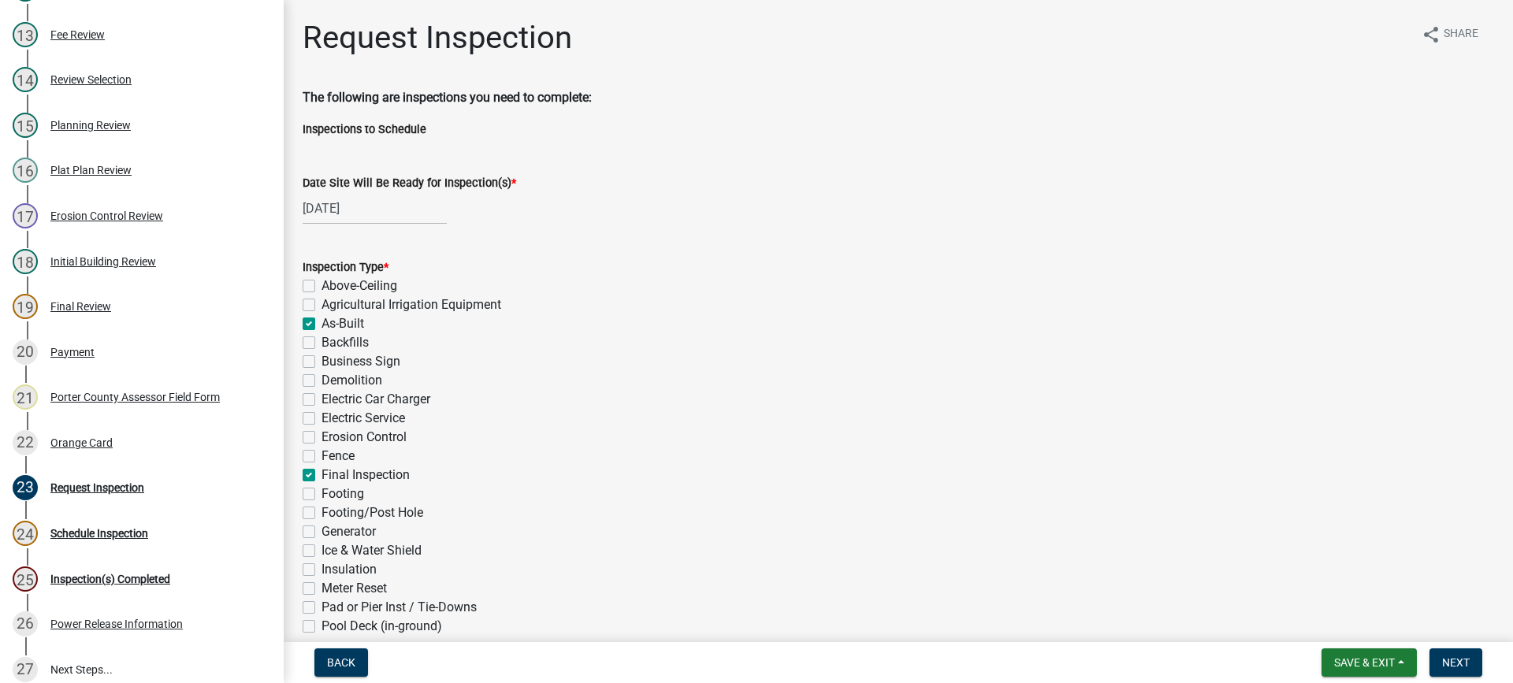
checkbox input "false"
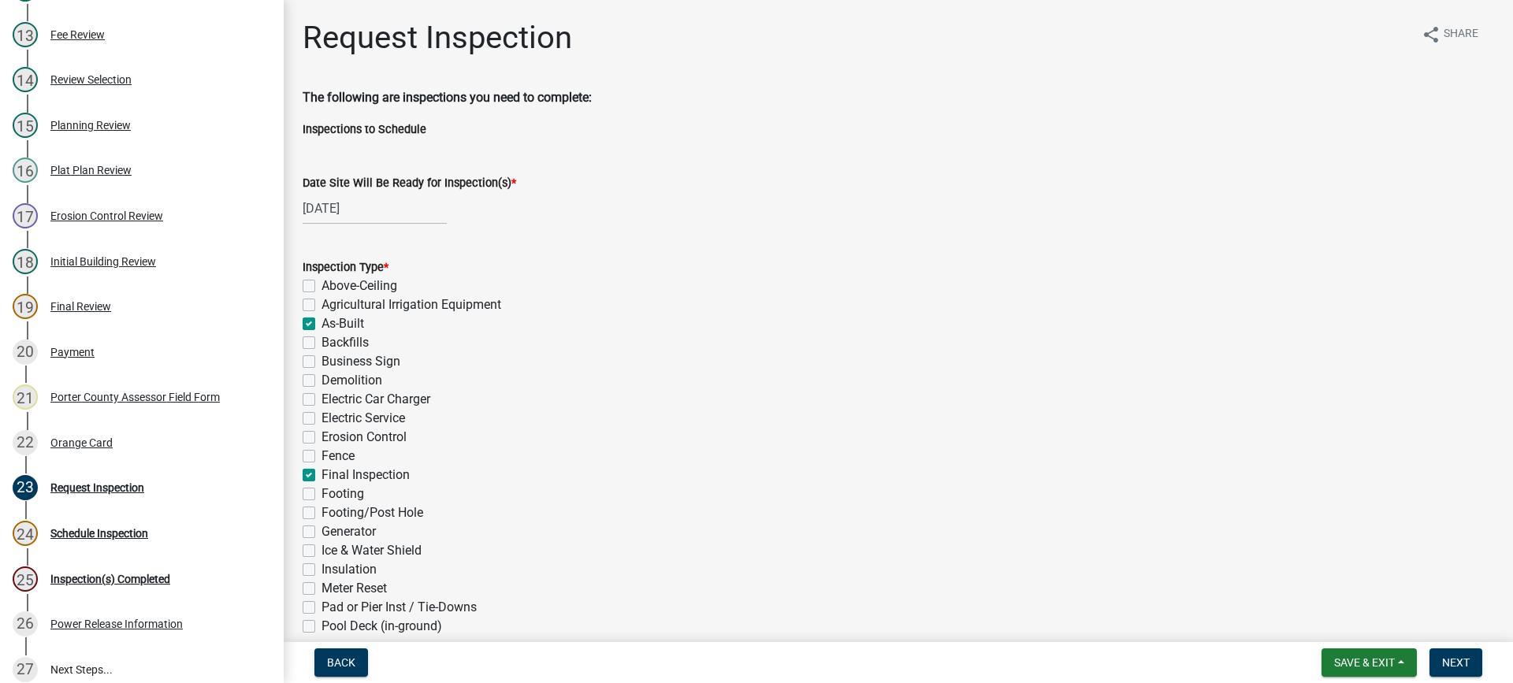
checkbox input "false"
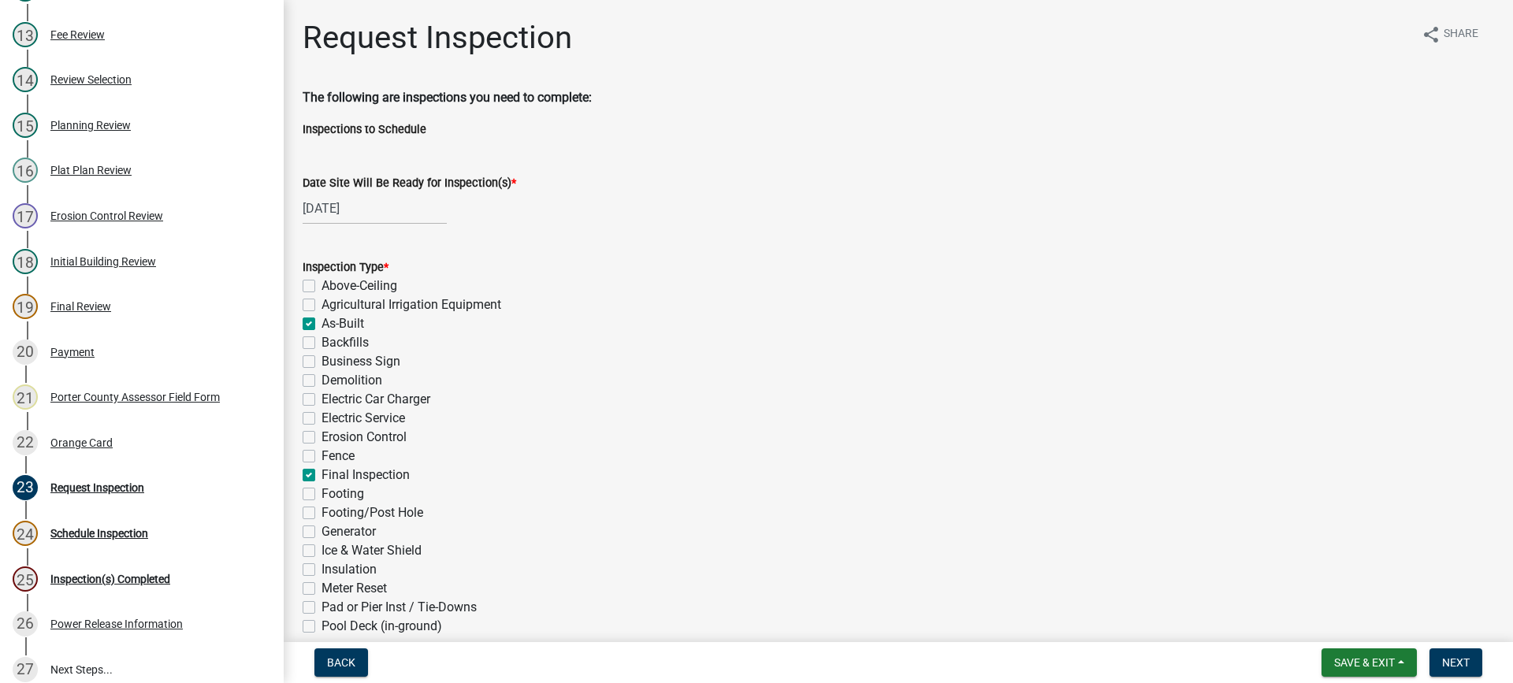
checkbox input "false"
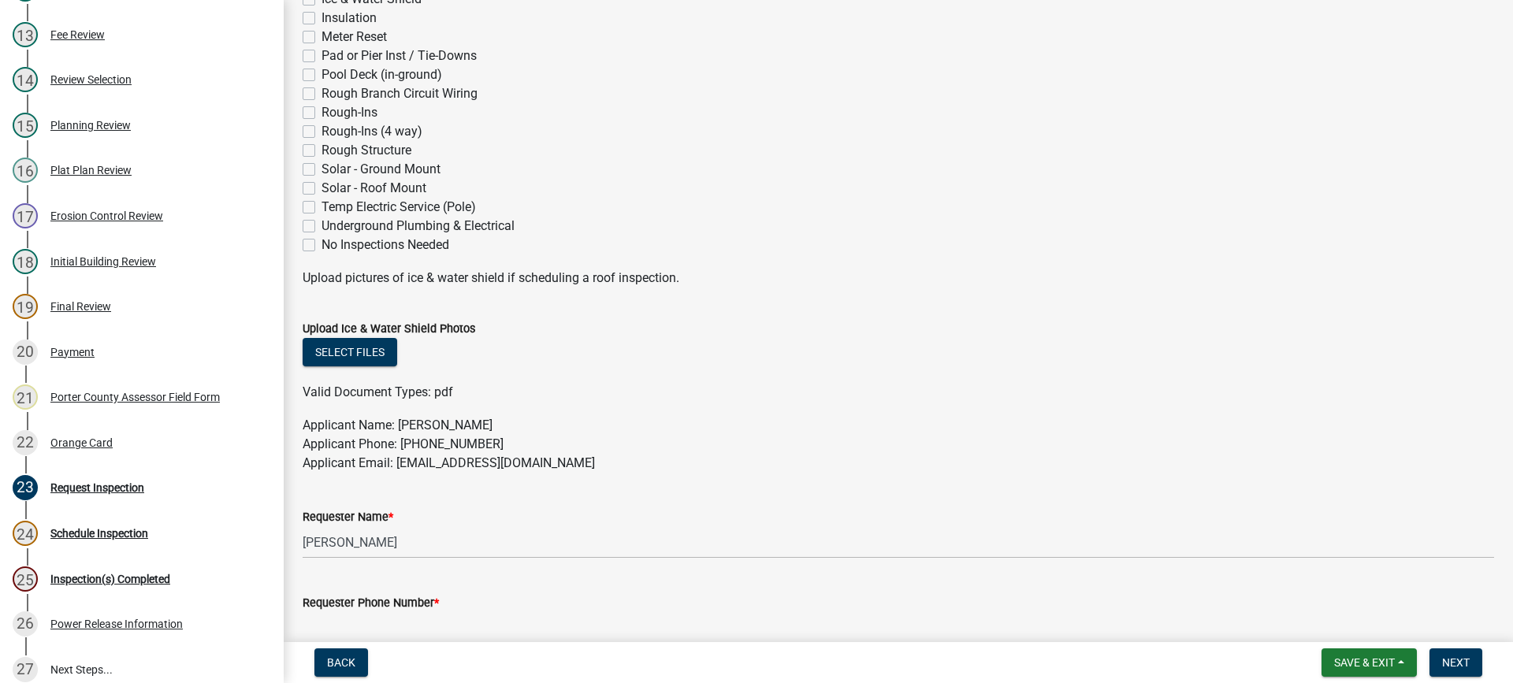
scroll to position [709, 0]
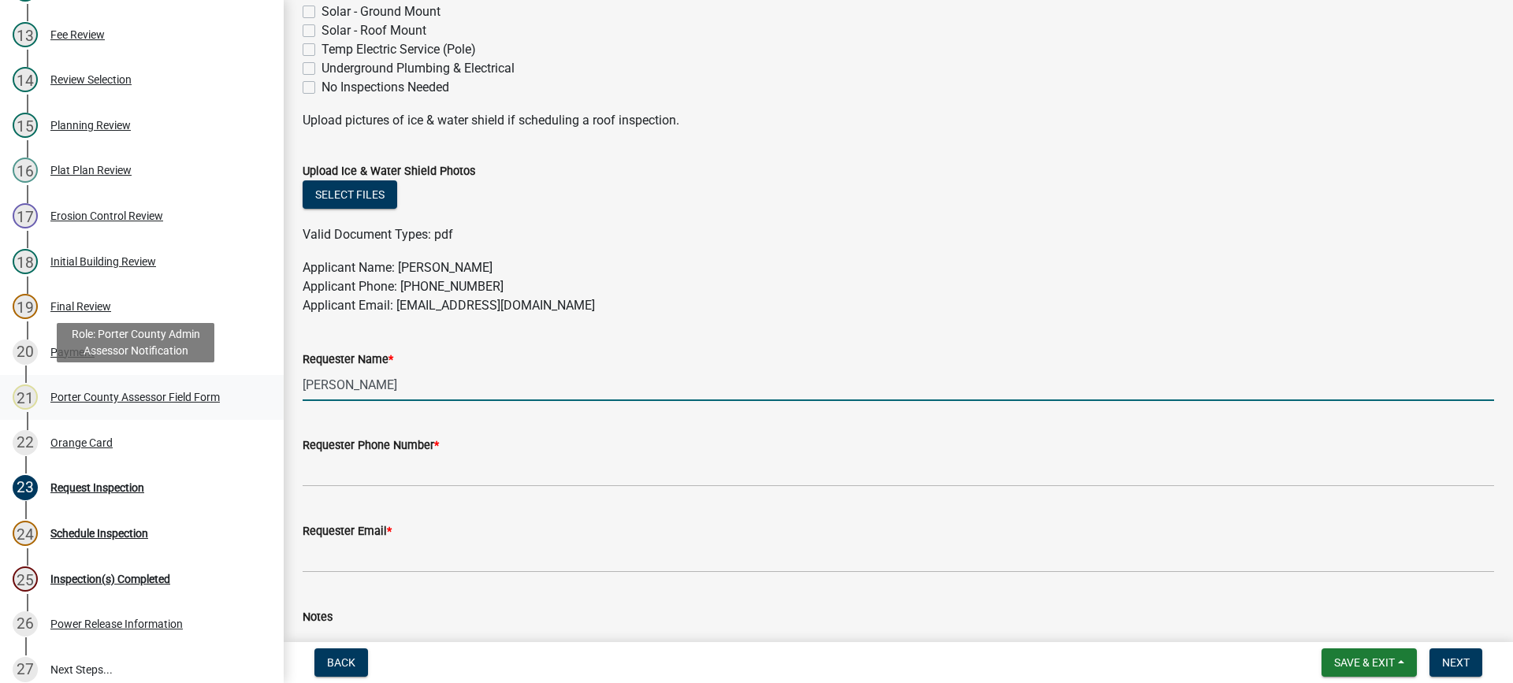
drag, startPoint x: 403, startPoint y: 391, endPoint x: 183, endPoint y: 415, distance: 221.2
click at [186, 415] on div "Building Permit SN-24-70 Edit View Summary Notes 1 Building Permit Guide 2 Parc…" at bounding box center [756, 341] width 1513 height 683
type input "delgado"
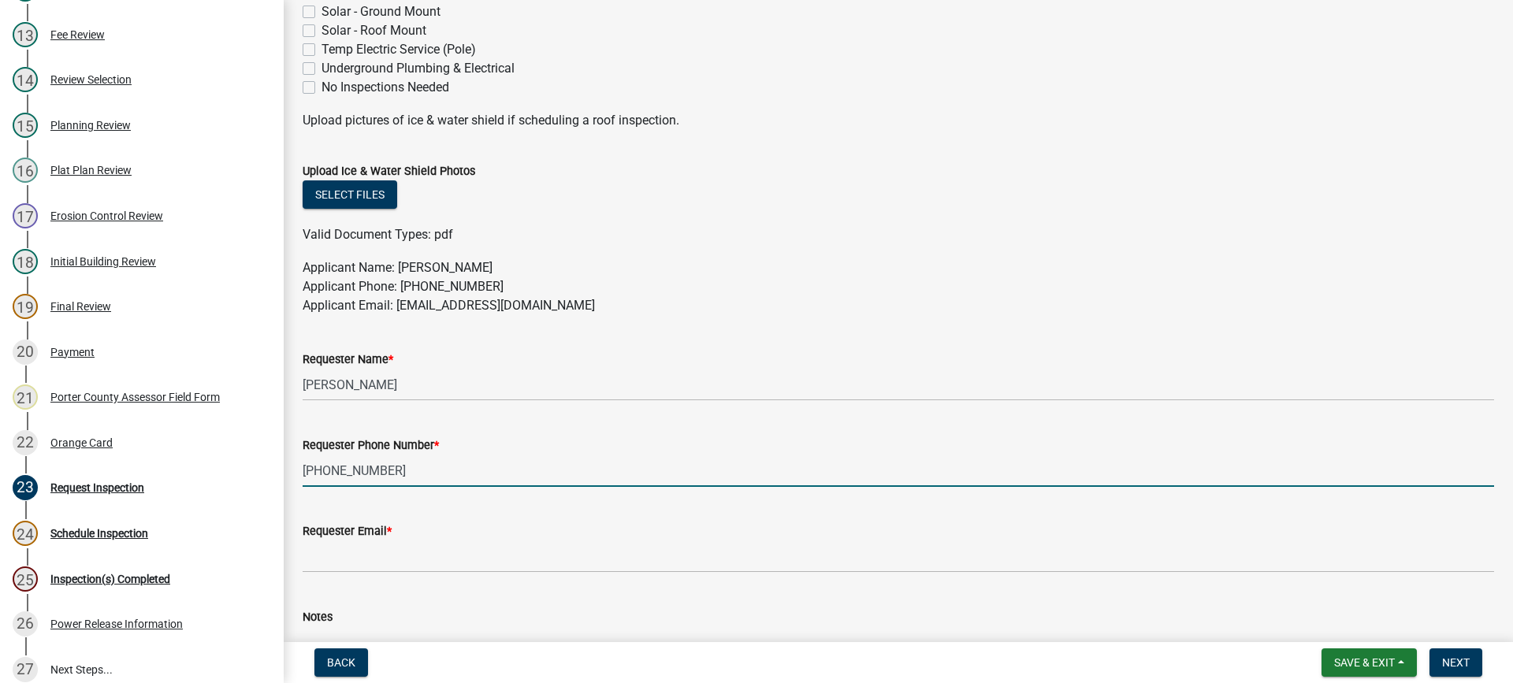
type input "219-678-6433"
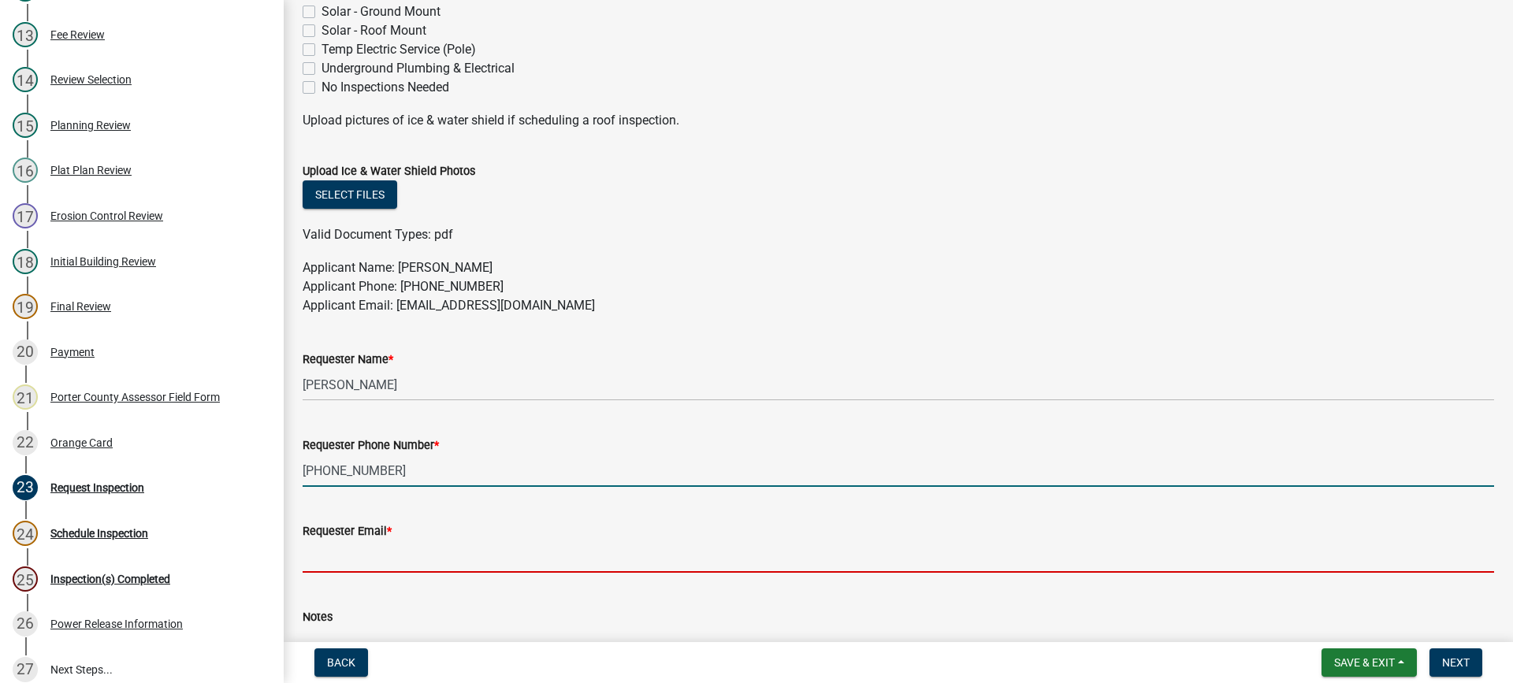
click at [459, 562] on input "Requester Email *" at bounding box center [898, 557] width 1191 height 32
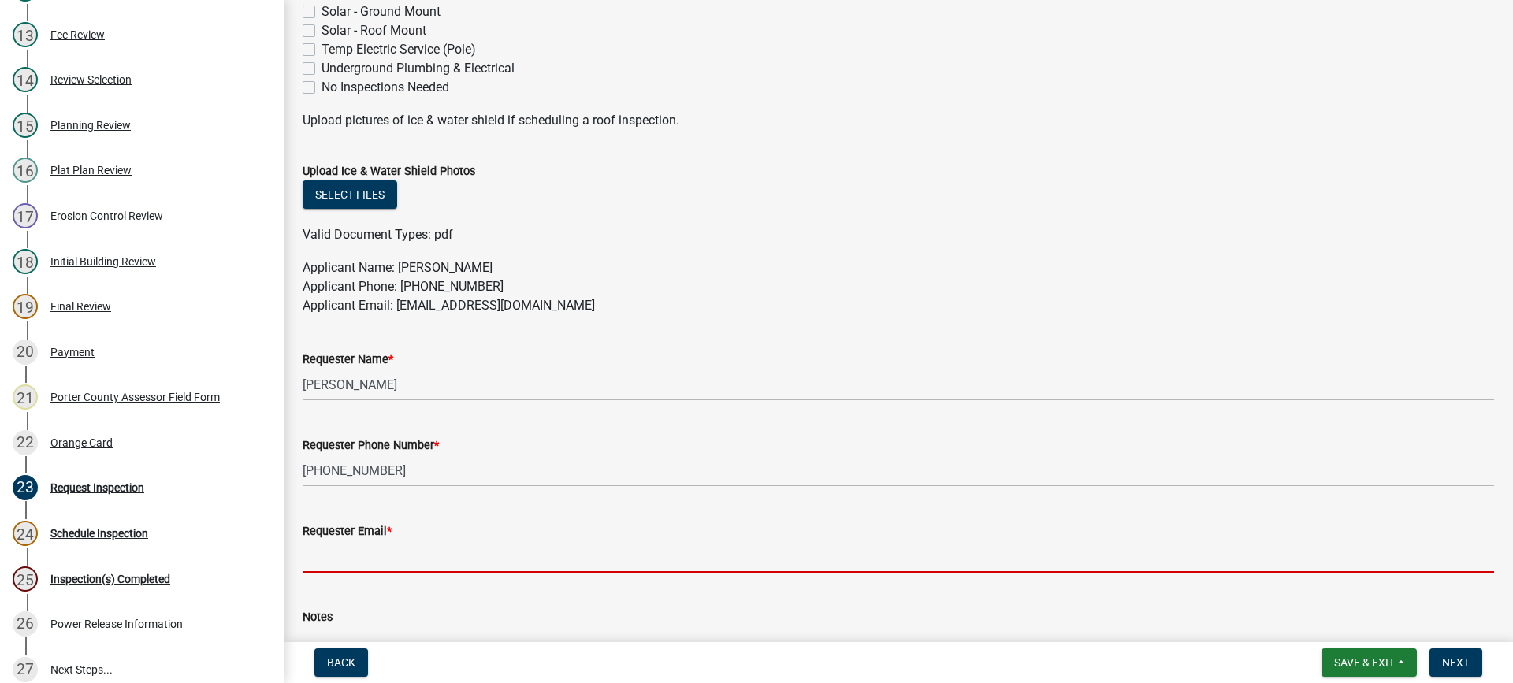
type input "mhaller@gmail.com"
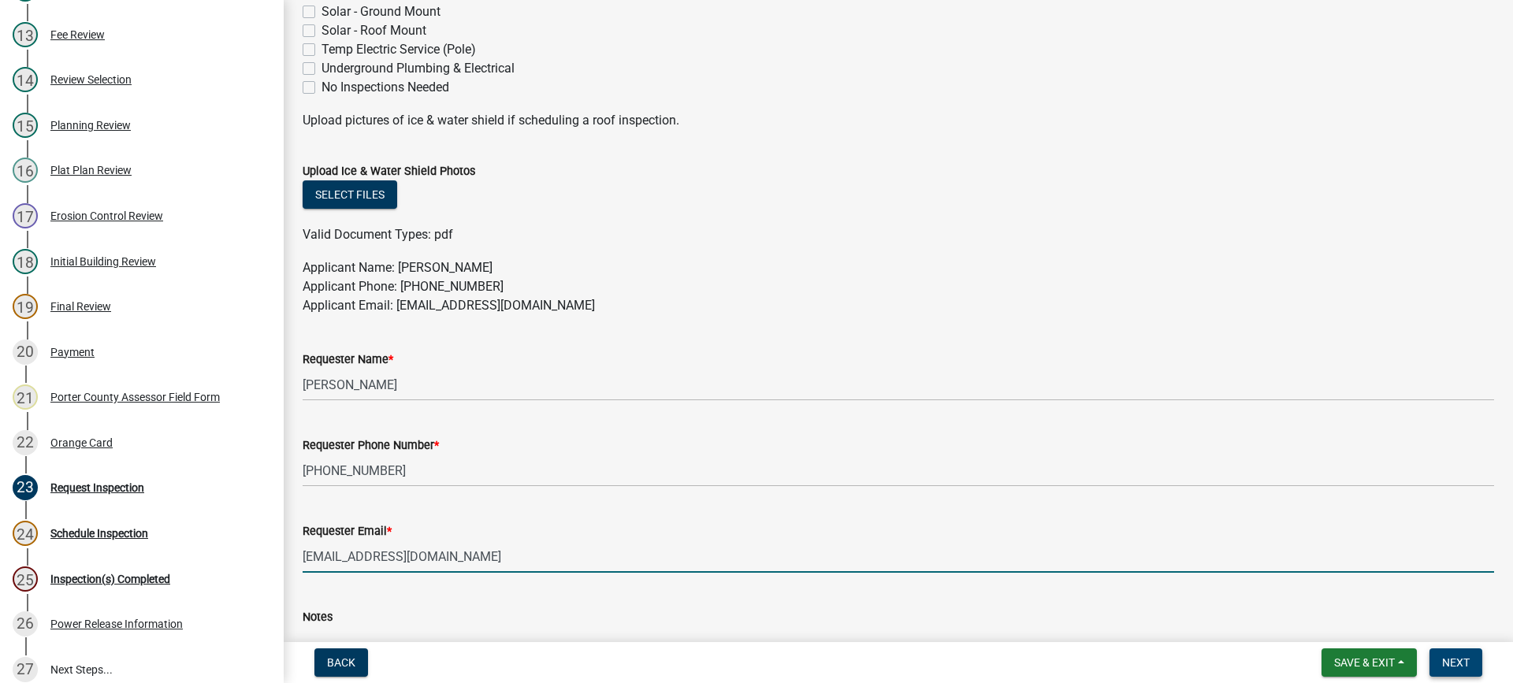
click at [1441, 660] on button "Next" at bounding box center [1455, 663] width 53 height 28
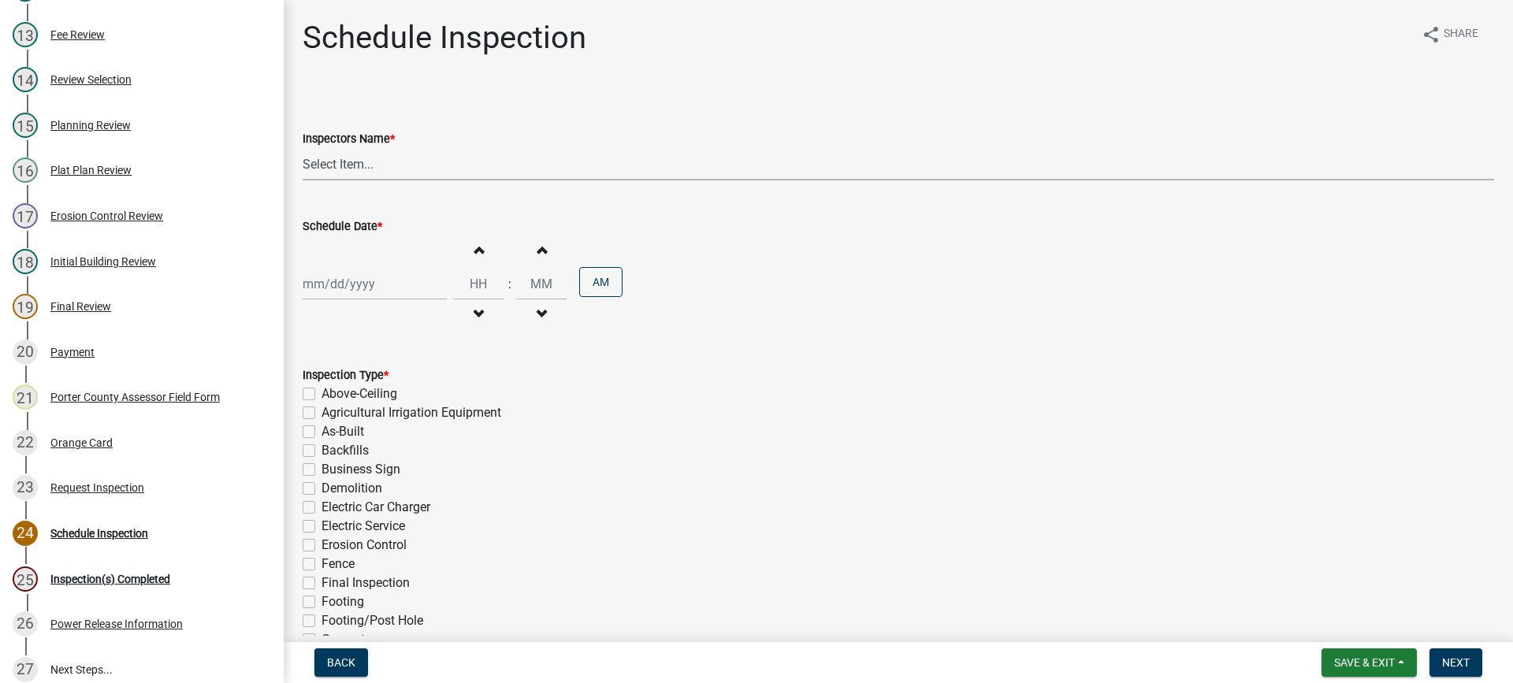
drag, startPoint x: 353, startPoint y: 163, endPoint x: 357, endPoint y: 170, distance: 8.1
click at [353, 163] on select "Select Item... mhaller (Michael Haller)" at bounding box center [898, 164] width 1191 height 32
select select "ca350da2-795e-4cf8-941d-46ff53e354ae"
click at [303, 148] on select "Select Item... mhaller (Michael Haller)" at bounding box center [898, 164] width 1191 height 32
click at [355, 285] on div at bounding box center [375, 284] width 144 height 32
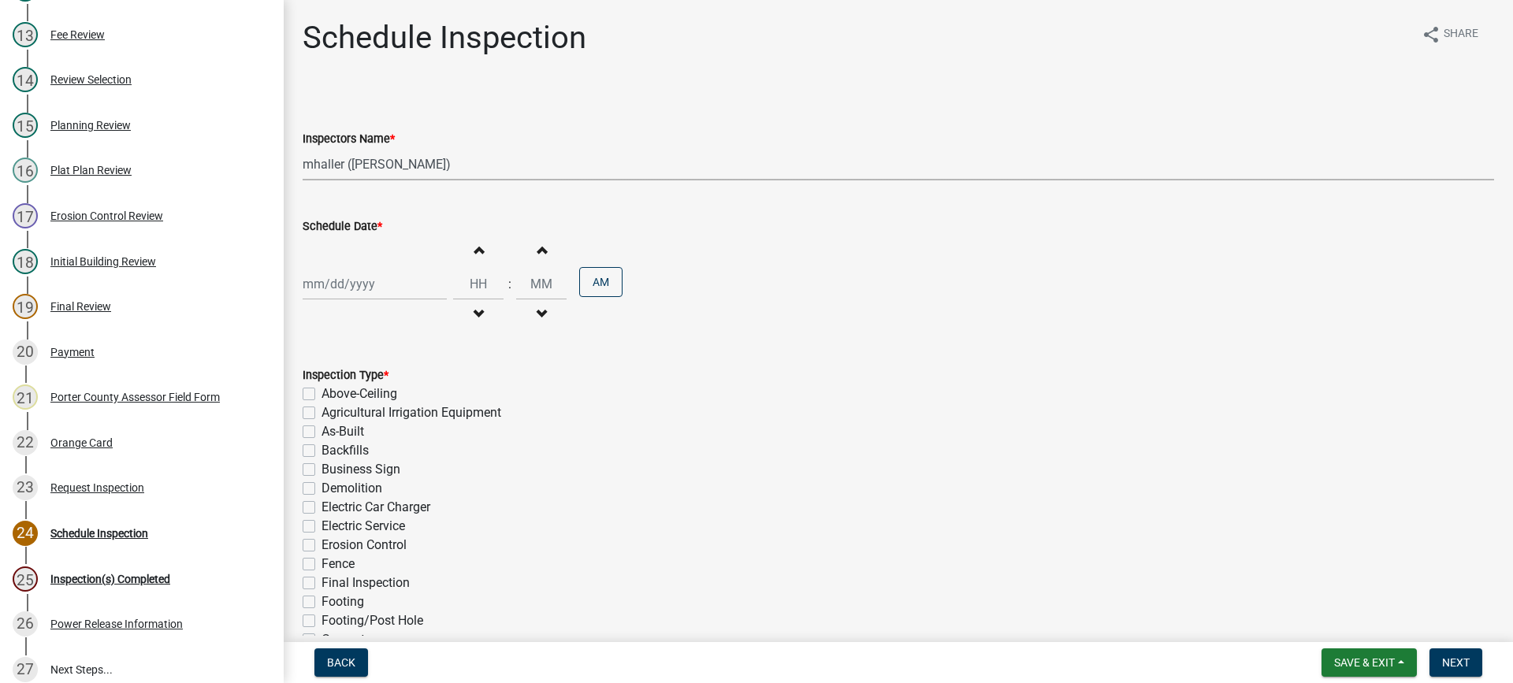
select select "8"
select select "2025"
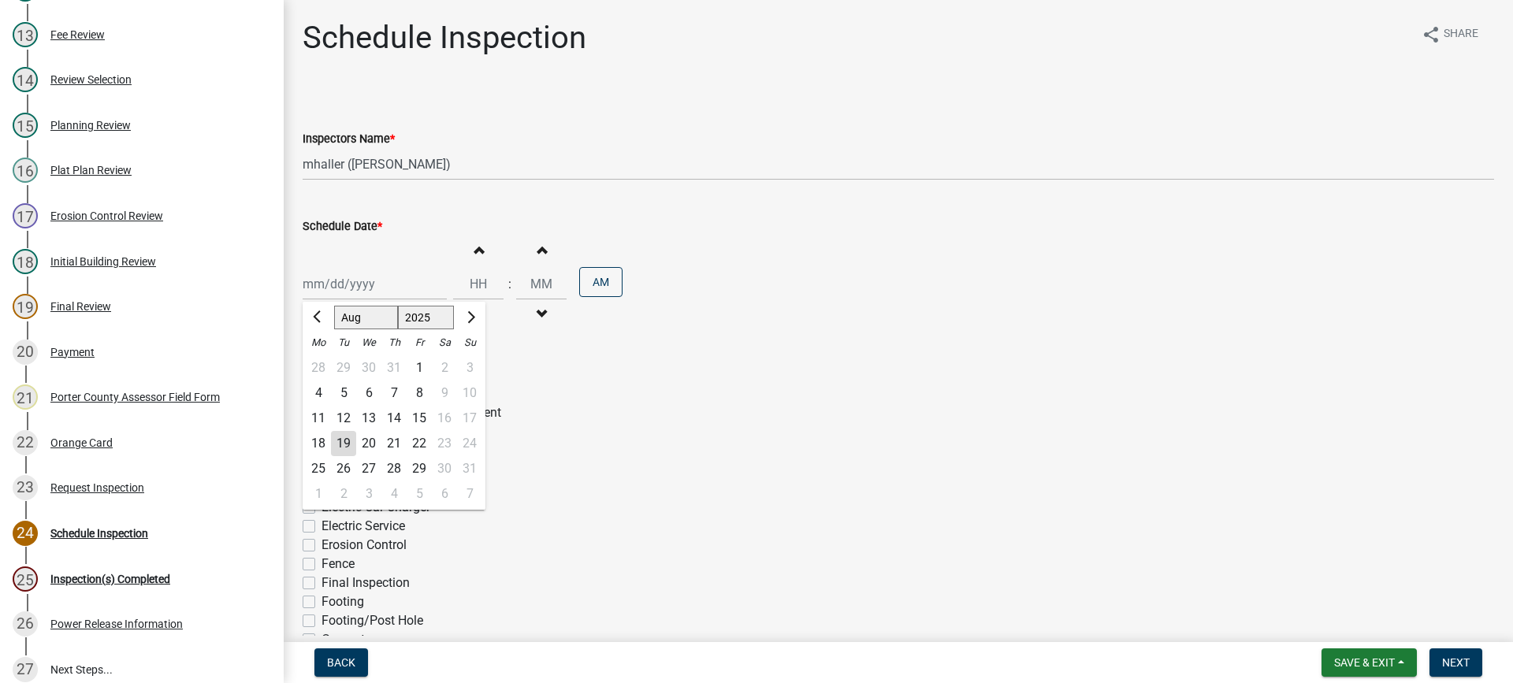
click at [318, 470] on div "25" at bounding box center [318, 468] width 25 height 25
type input "08/25/2025"
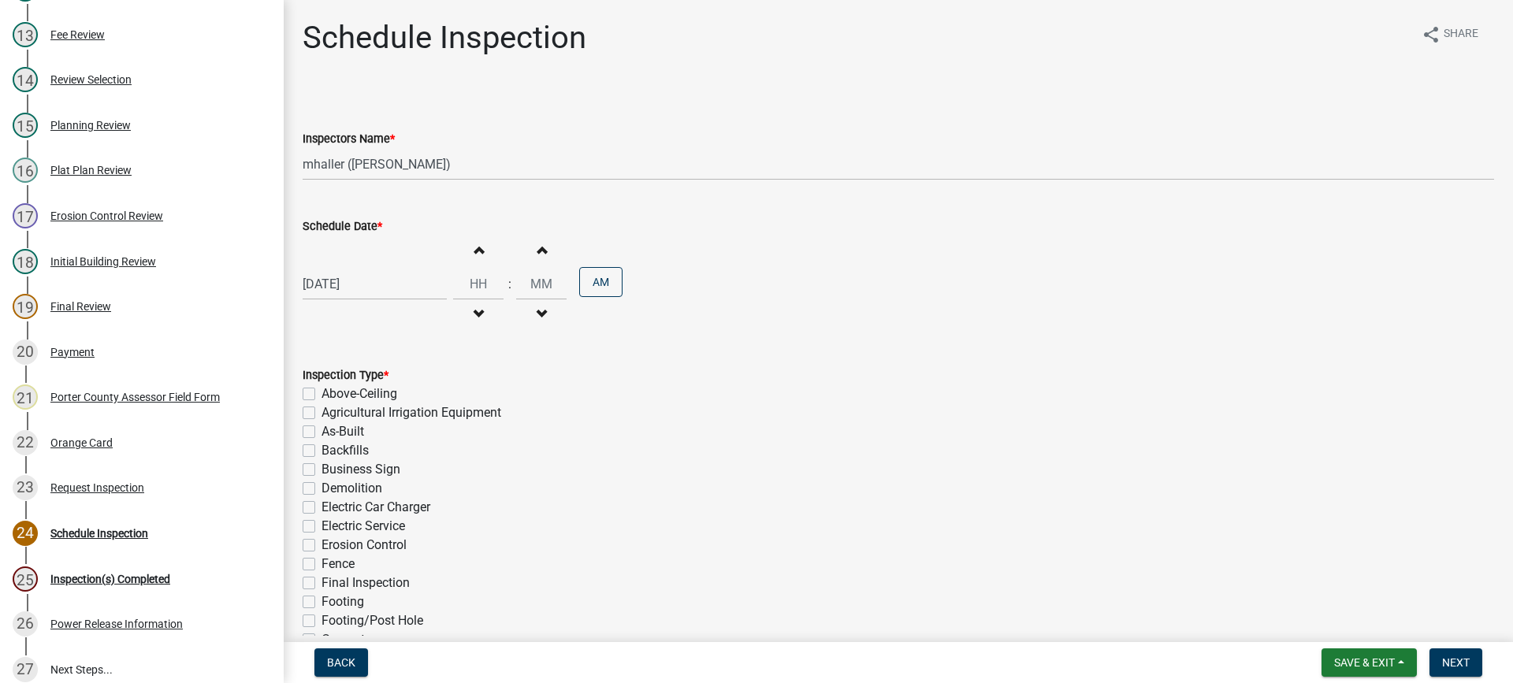
click at [322, 430] on label "As-Built" at bounding box center [343, 431] width 43 height 19
click at [322, 430] on input "As-Built" at bounding box center [327, 427] width 10 height 10
checkbox input "true"
checkbox input "false"
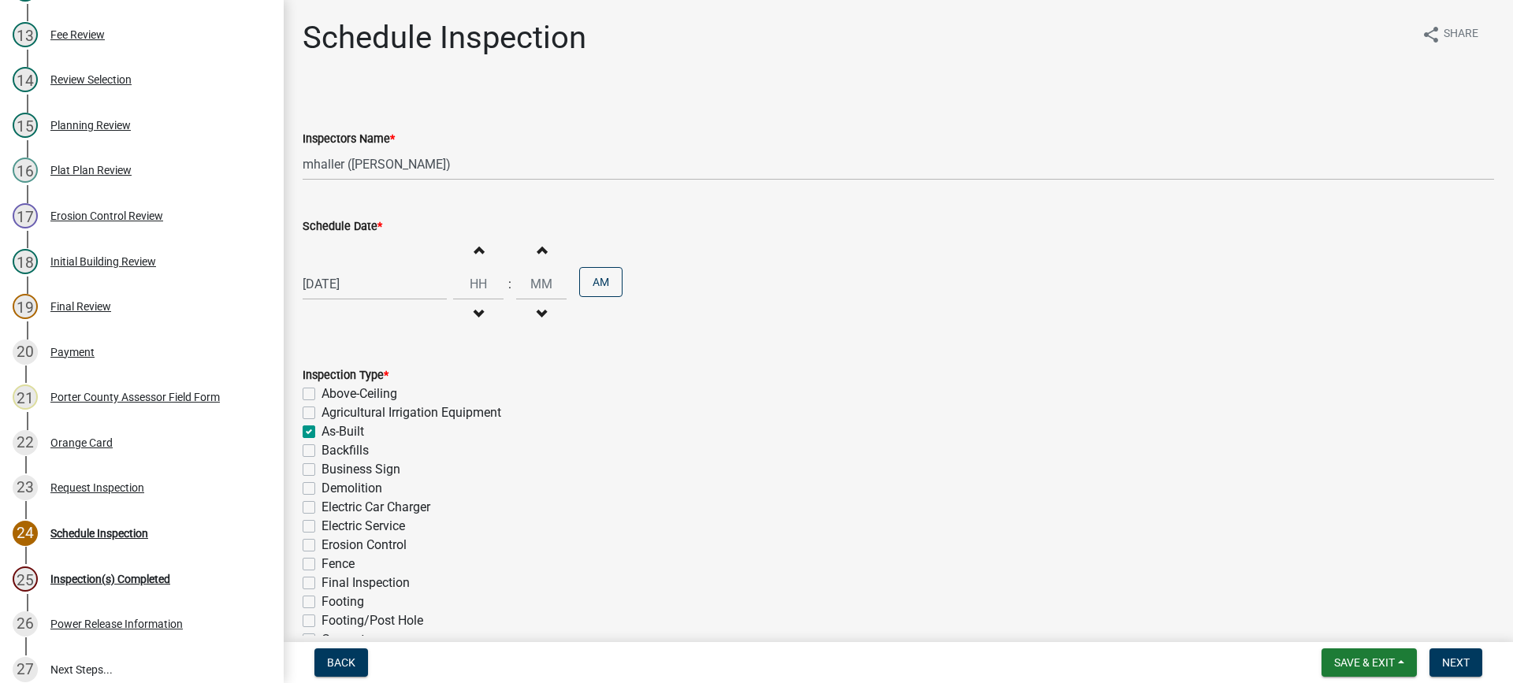
checkbox input "true"
checkbox input "false"
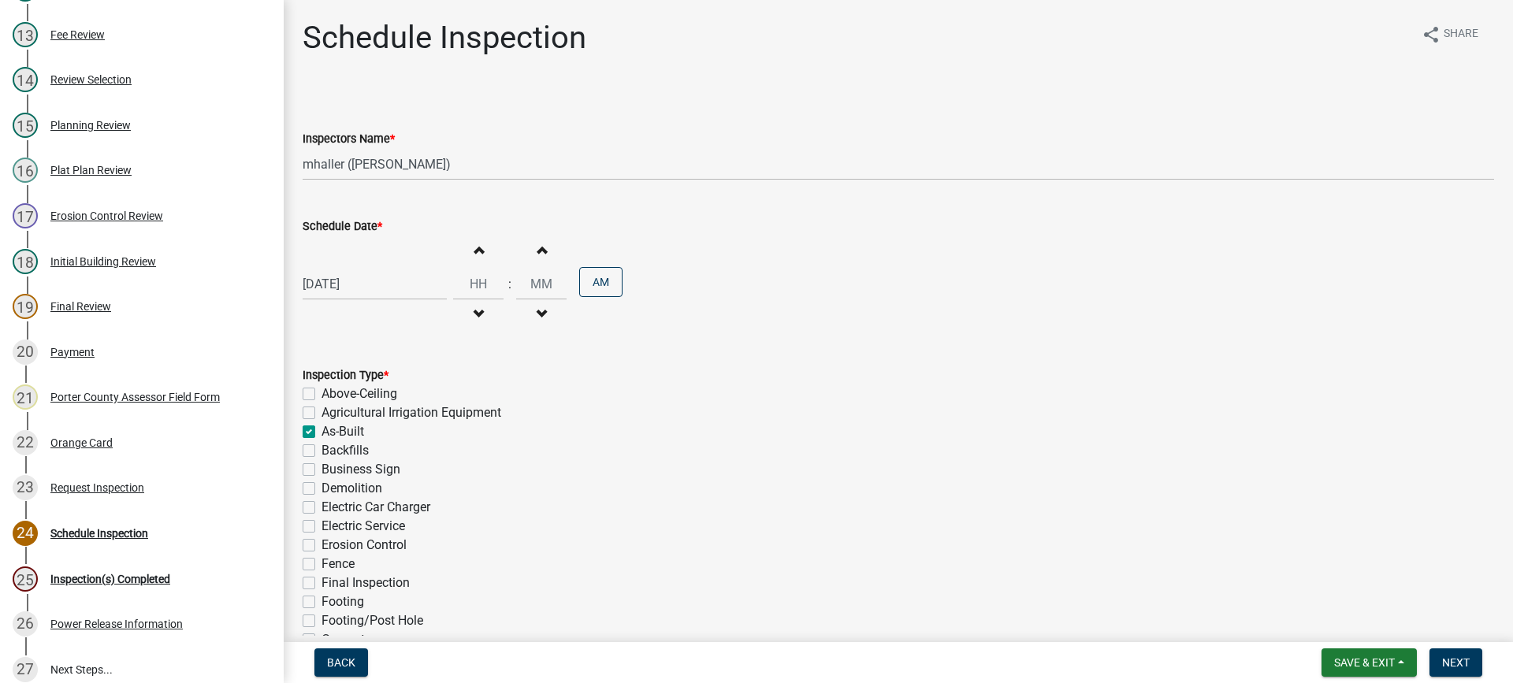
checkbox input "false"
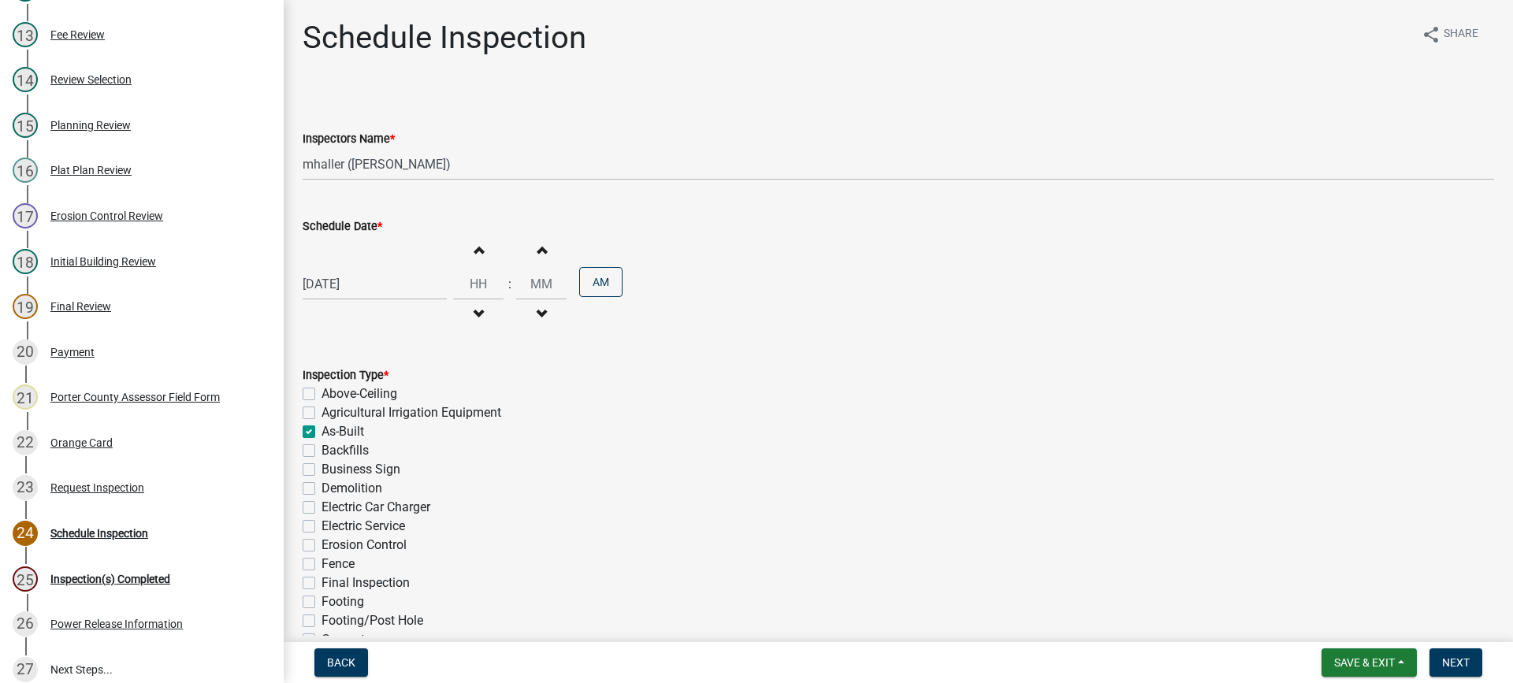
checkbox input "false"
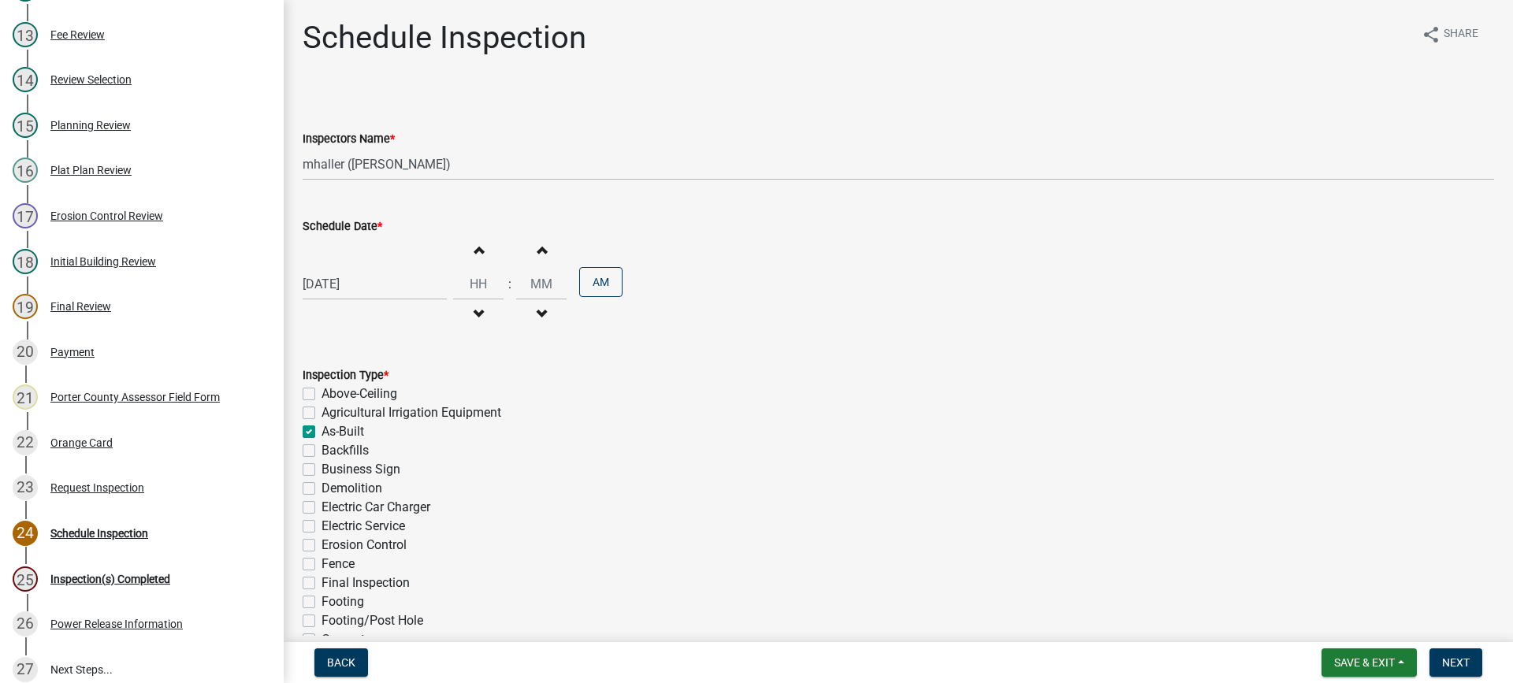
checkbox input "false"
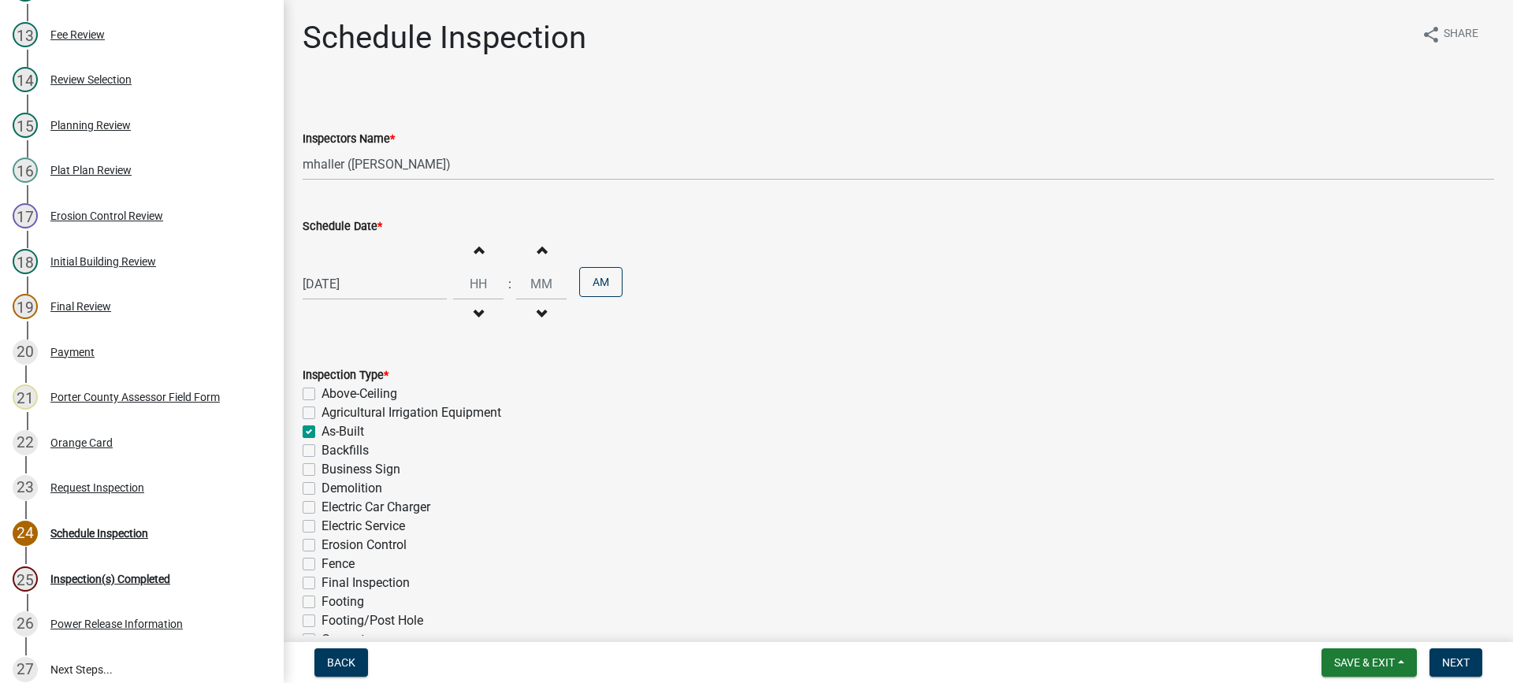
checkbox input "false"
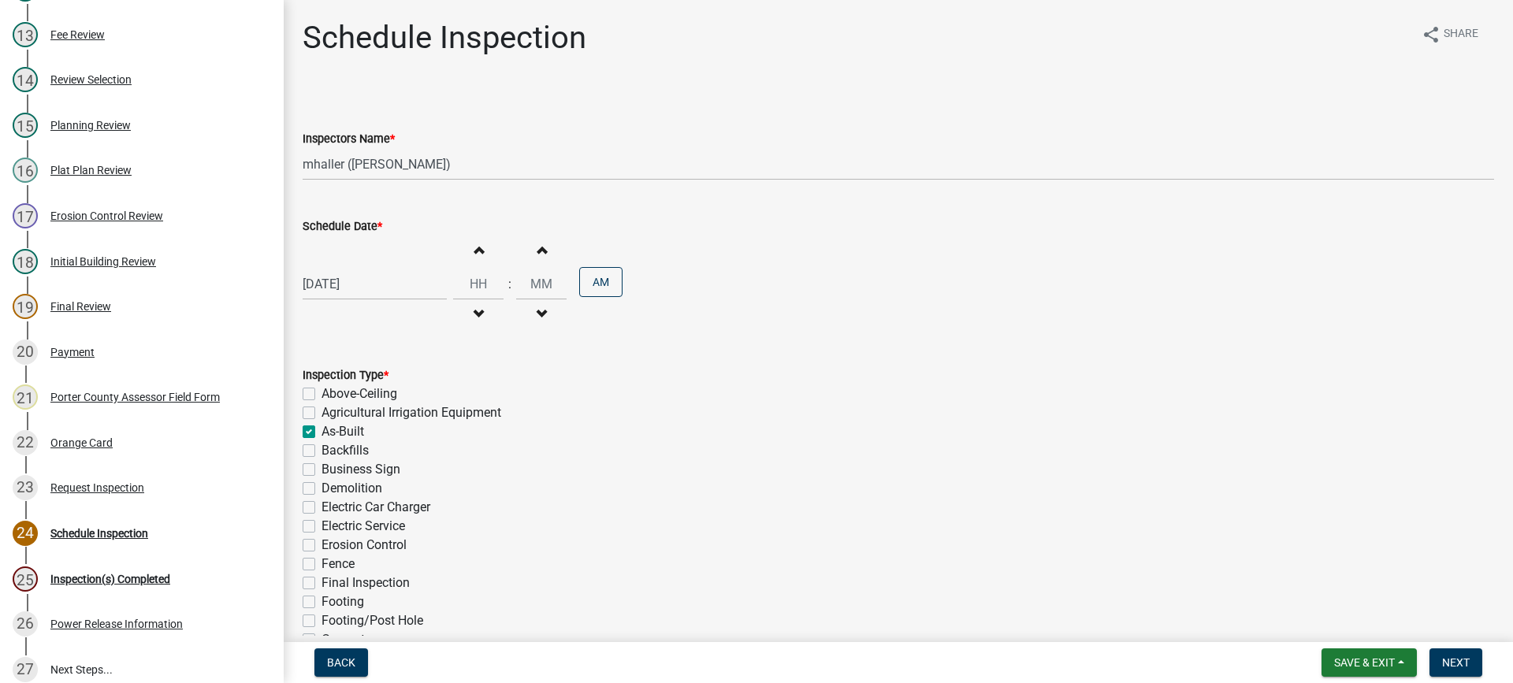
checkbox input "false"
click at [322, 585] on label "Final Inspection" at bounding box center [366, 583] width 88 height 19
click at [322, 584] on input "Final Inspection" at bounding box center [327, 579] width 10 height 10
checkbox input "true"
checkbox input "false"
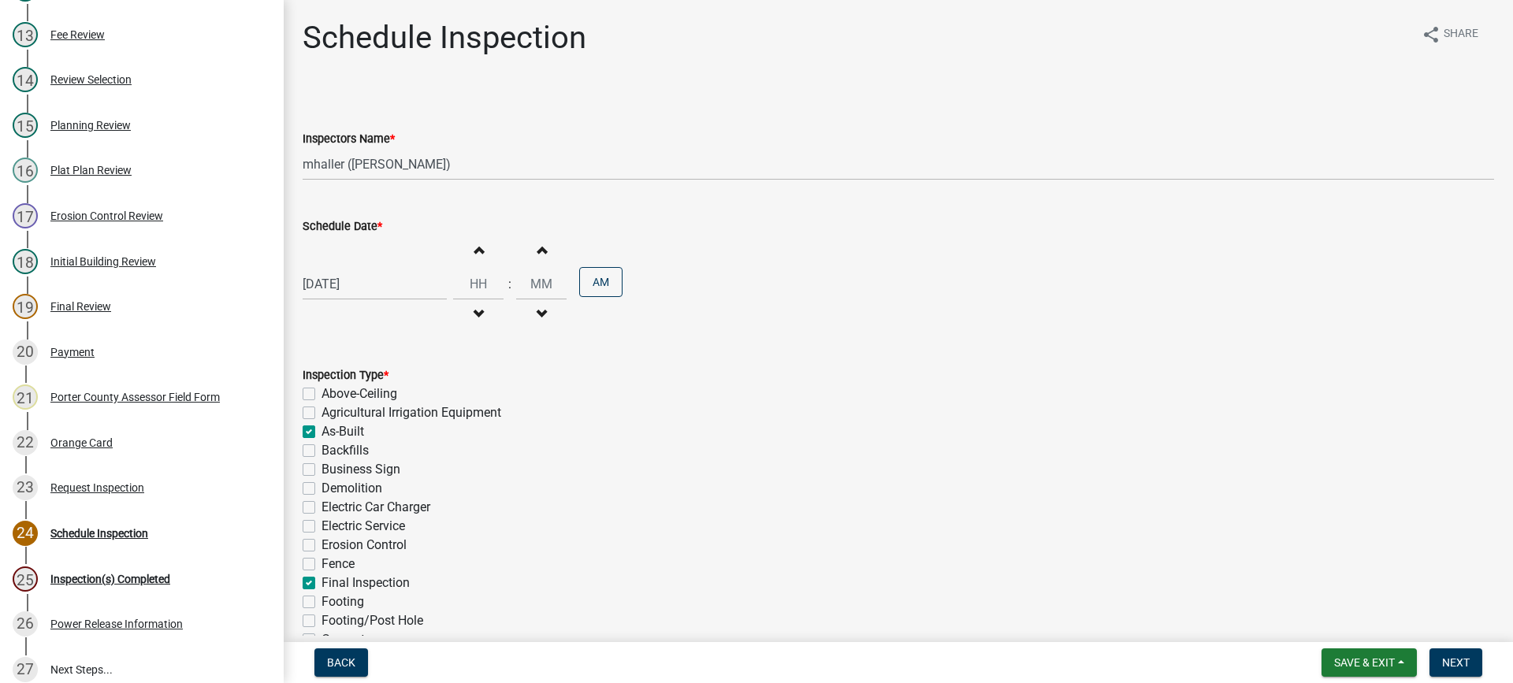
checkbox input "false"
checkbox input "true"
checkbox input "false"
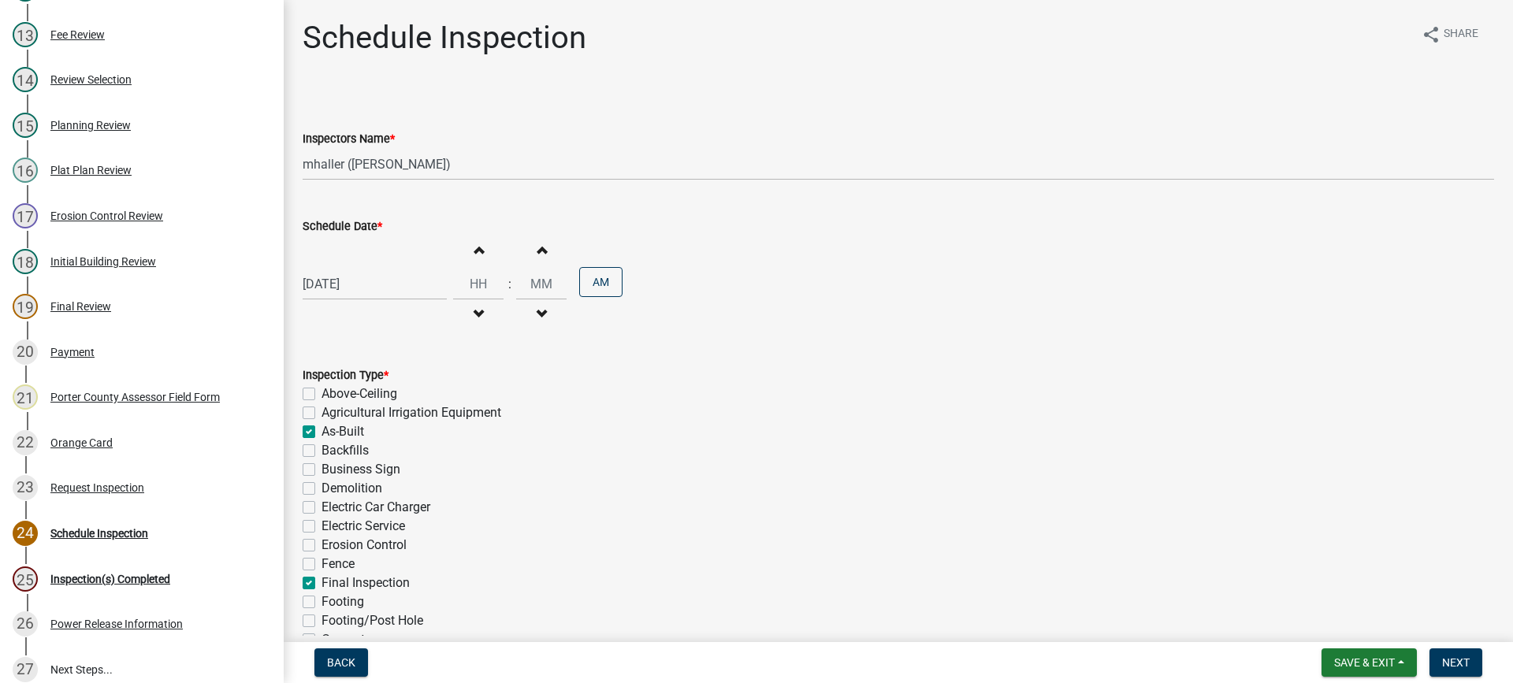
checkbox input "false"
checkbox input "true"
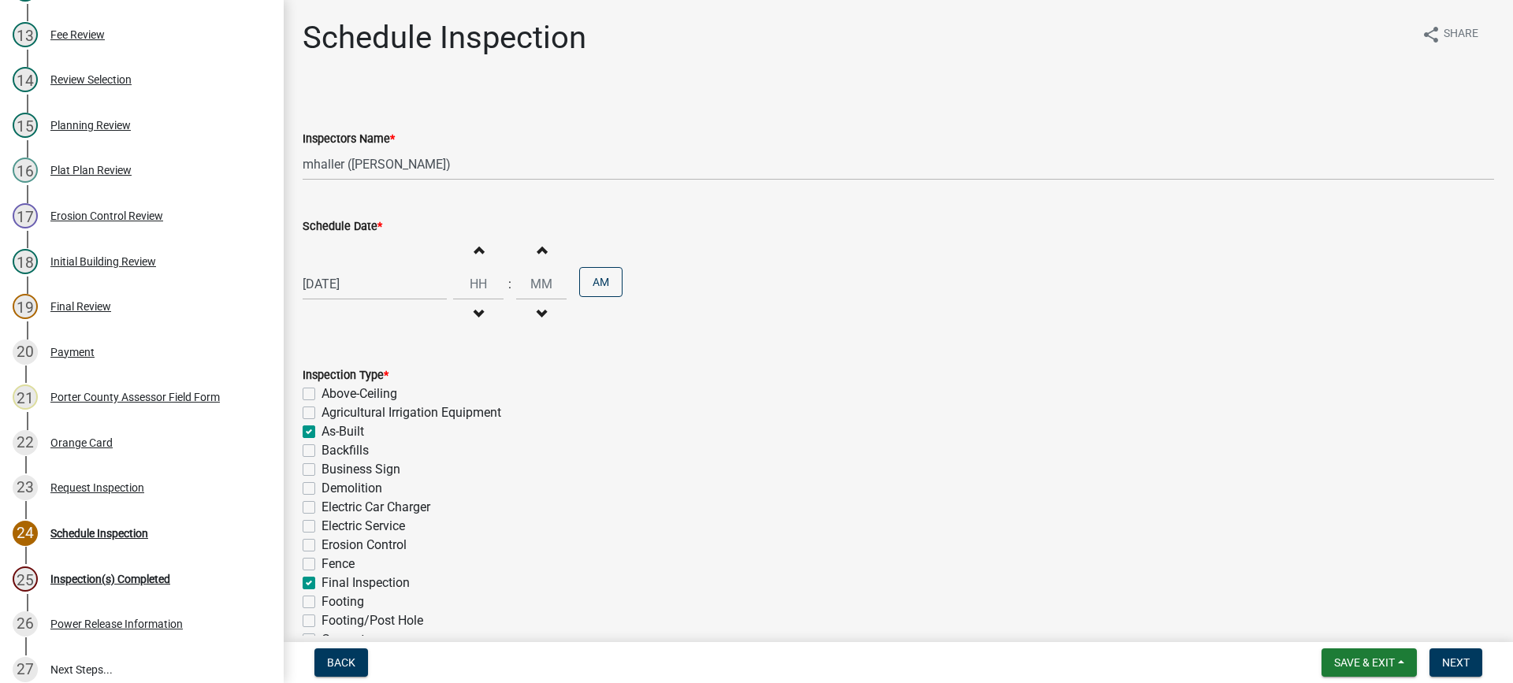
checkbox input "false"
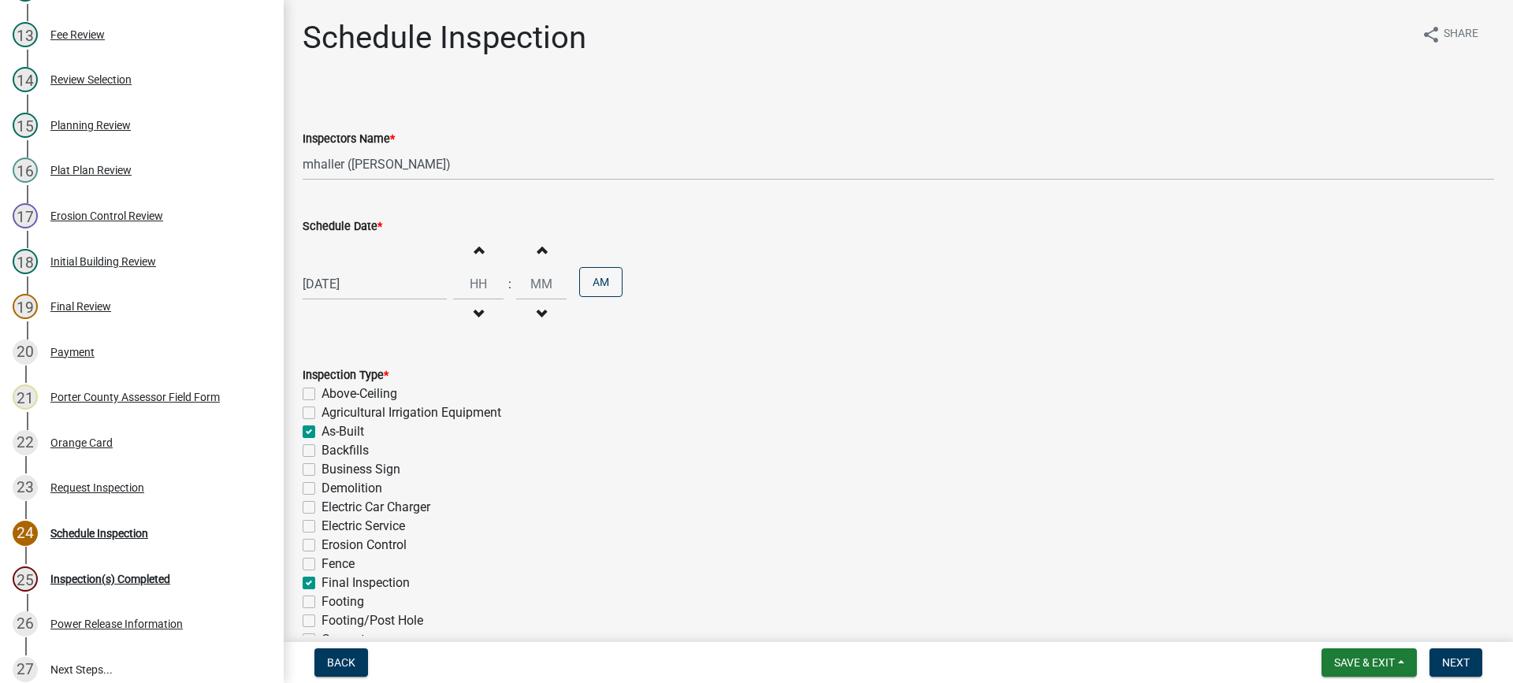
checkbox input "false"
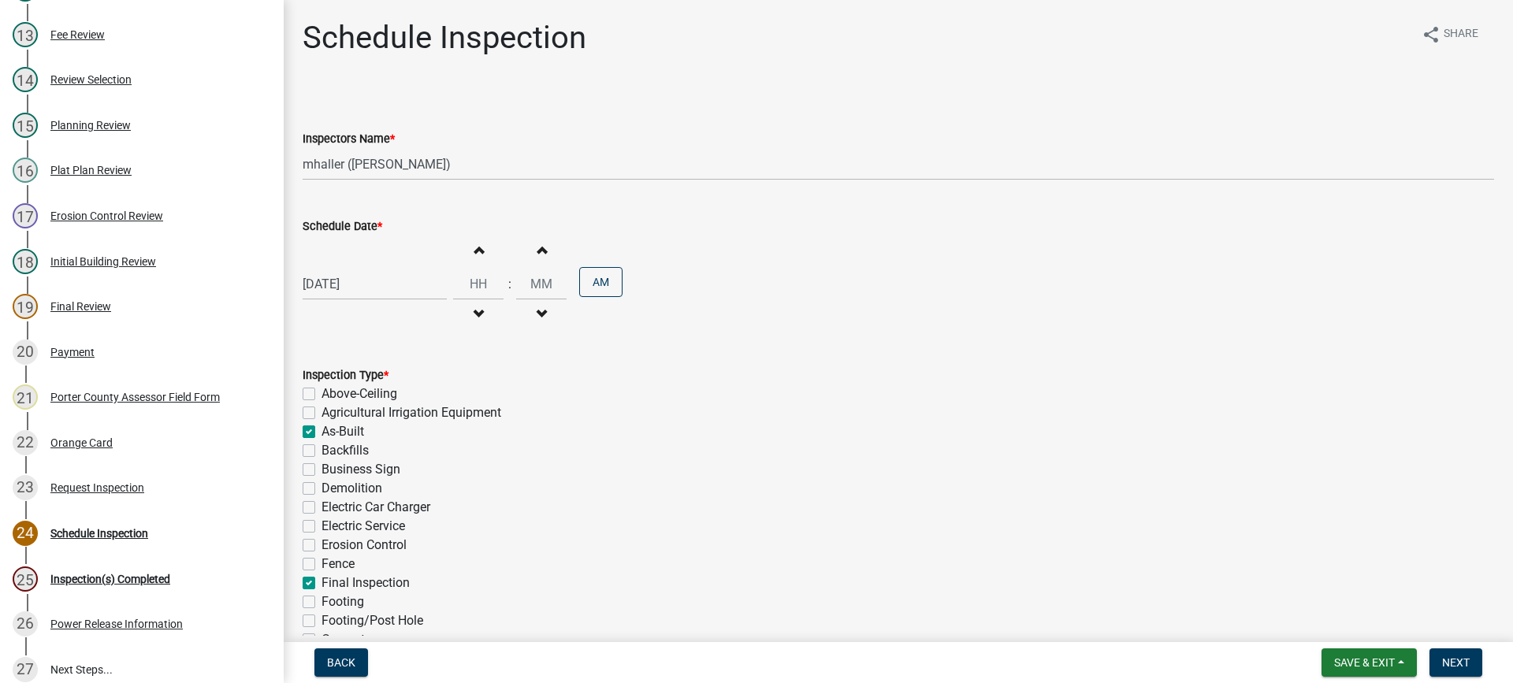
checkbox input "false"
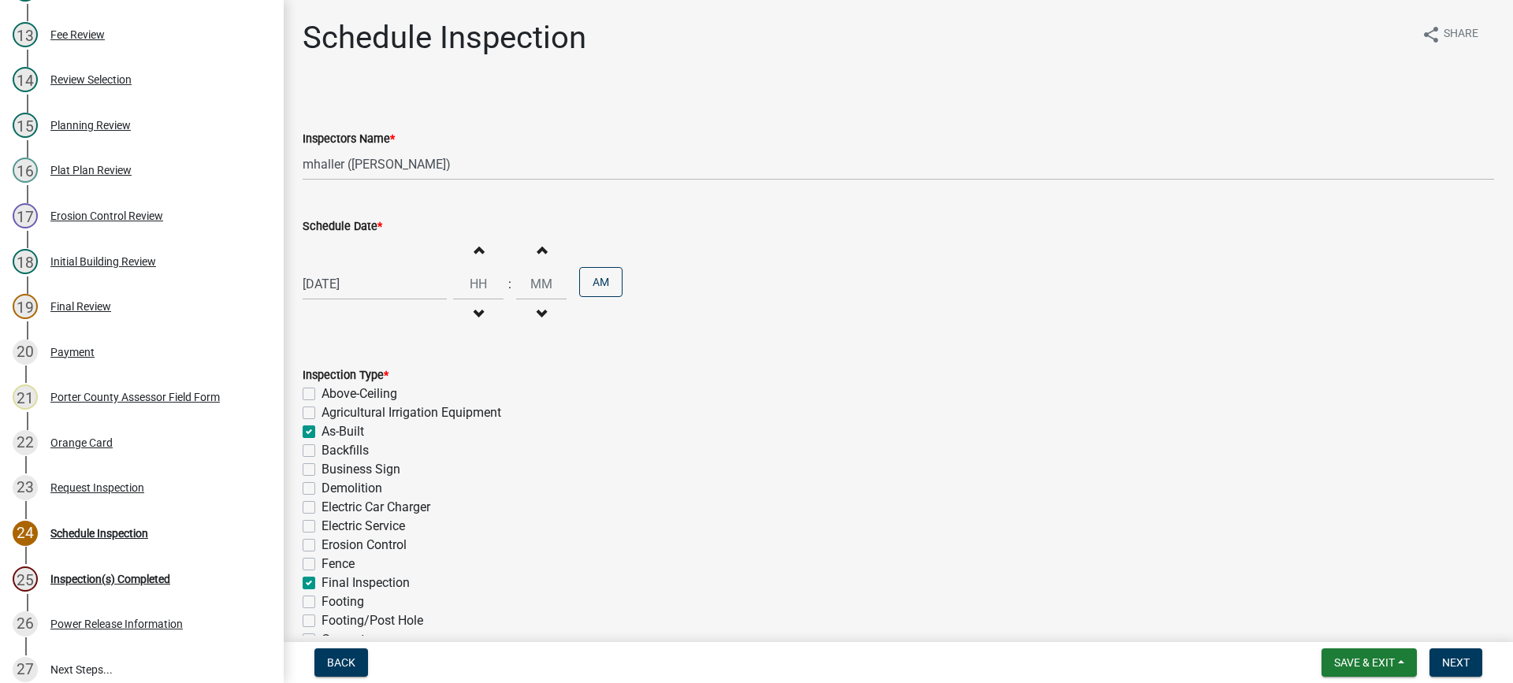
checkbox input "false"
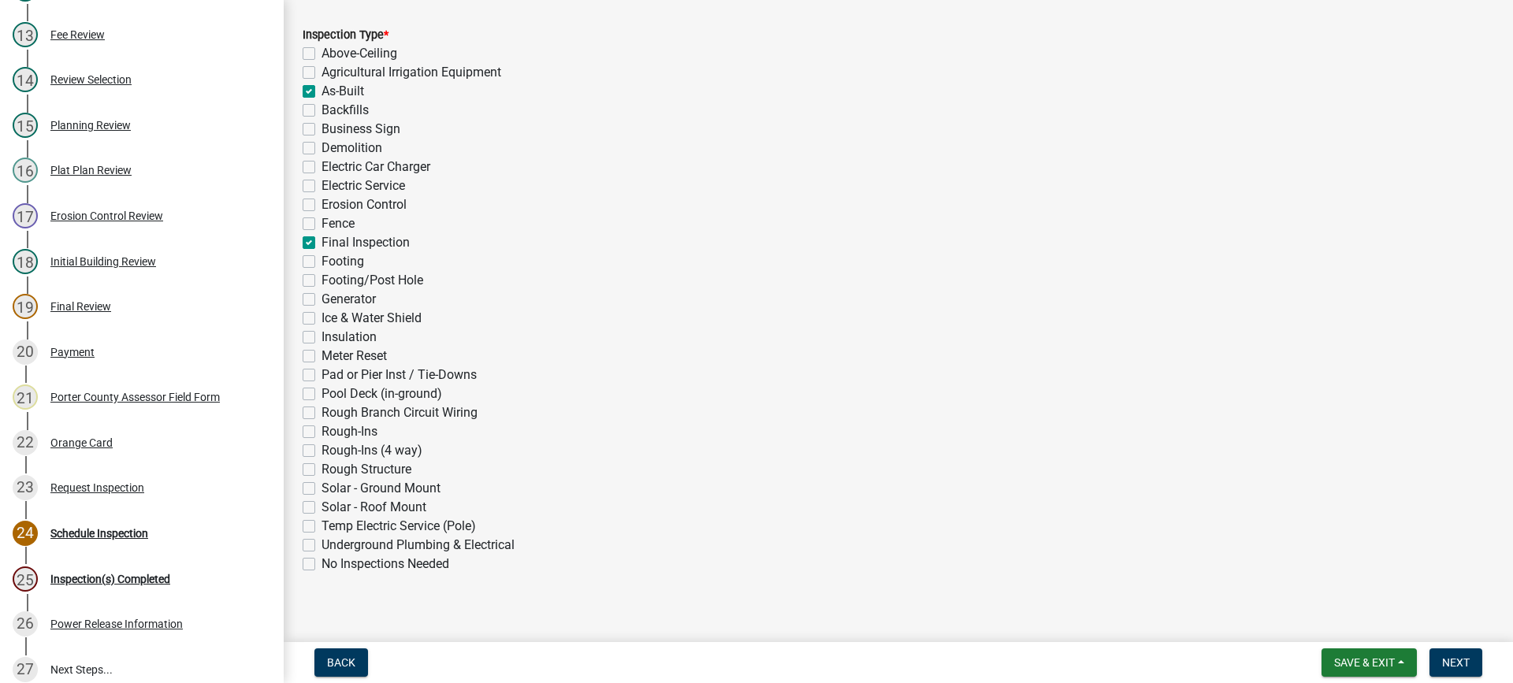
scroll to position [354, 0]
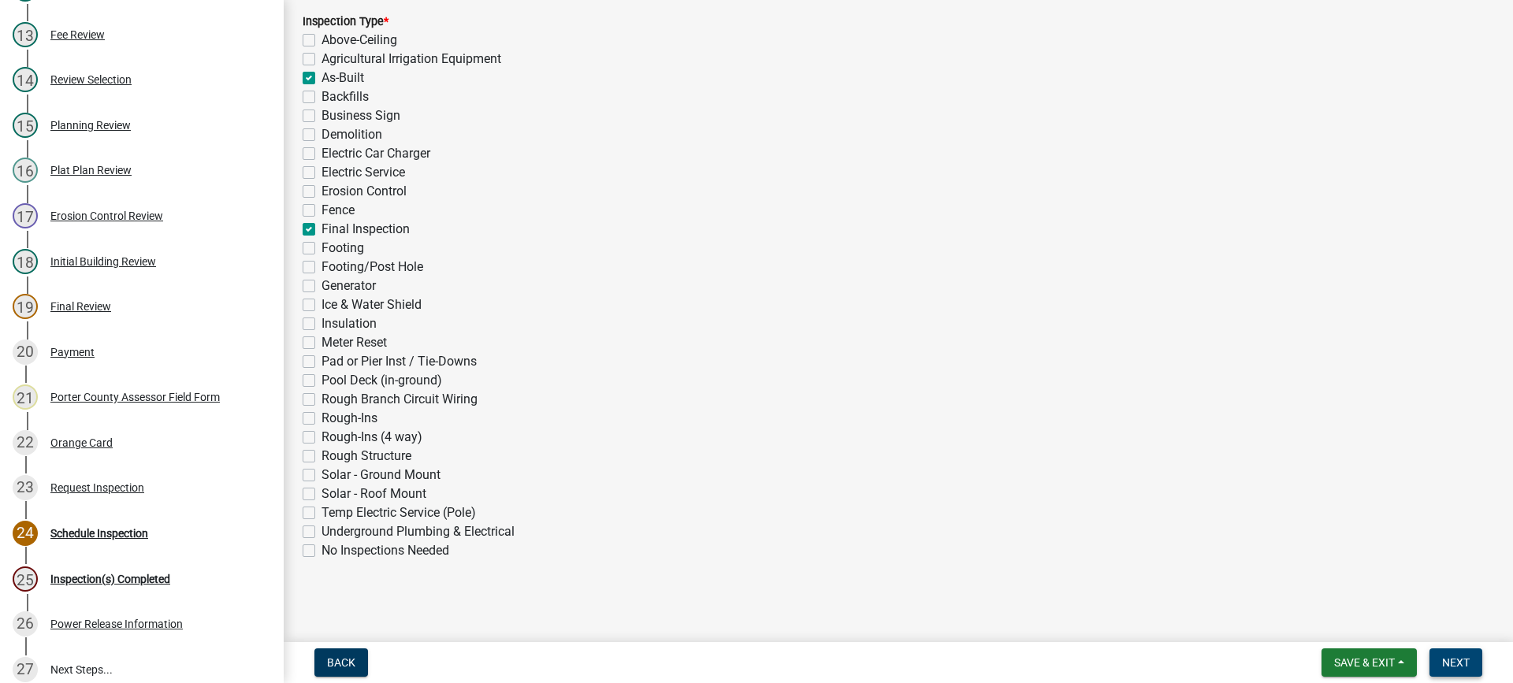
click at [1455, 661] on span "Next" at bounding box center [1456, 662] width 28 height 13
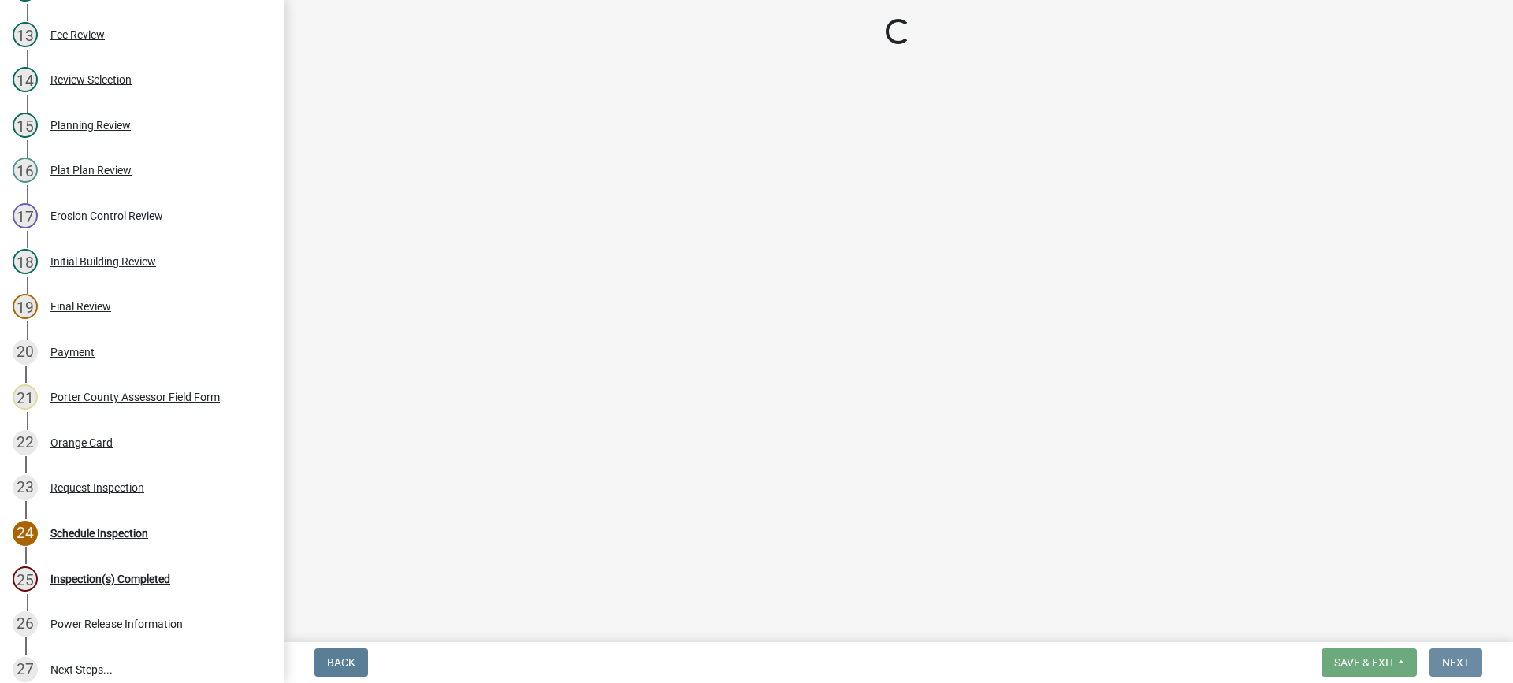
scroll to position [0, 0]
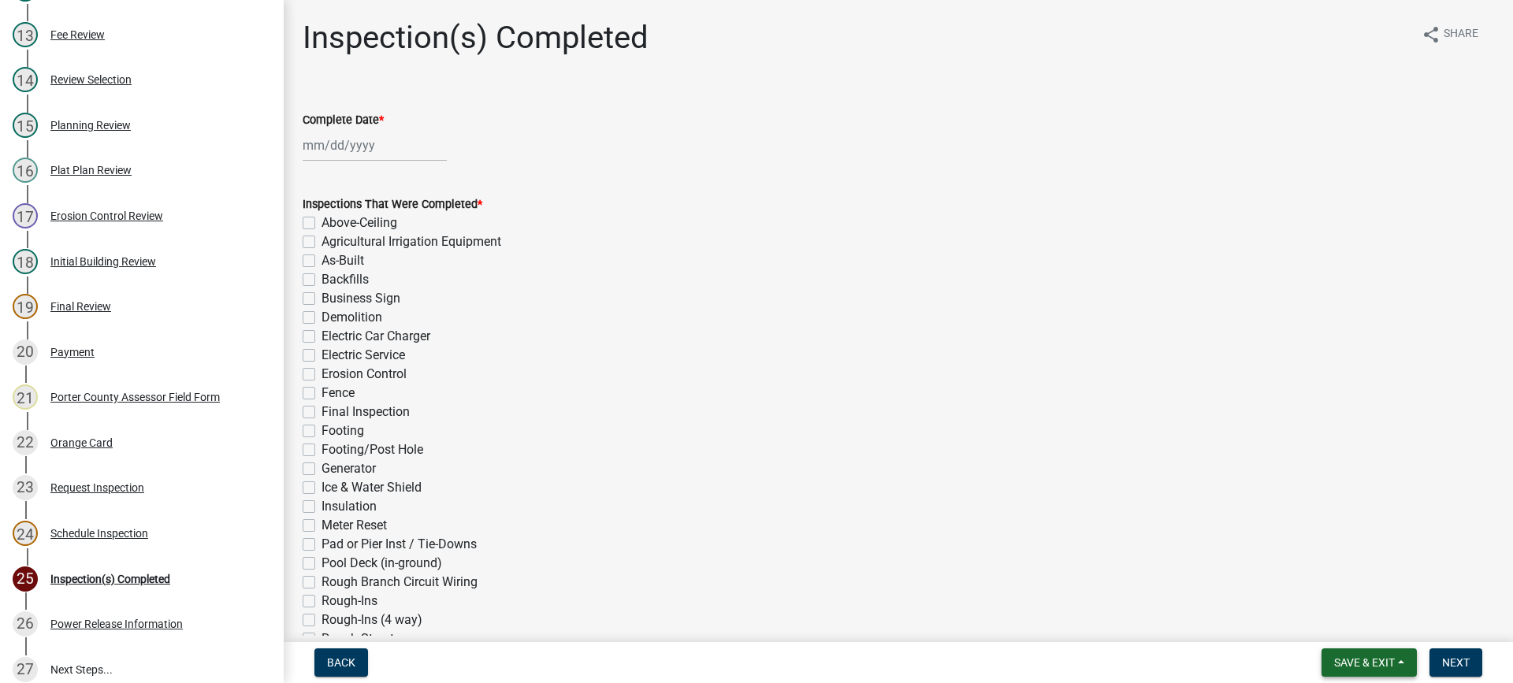
click at [1353, 663] on span "Save & Exit" at bounding box center [1364, 662] width 61 height 13
click at [1351, 625] on button "Save & Exit" at bounding box center [1354, 622] width 126 height 38
